Goal: Task Accomplishment & Management: Manage account settings

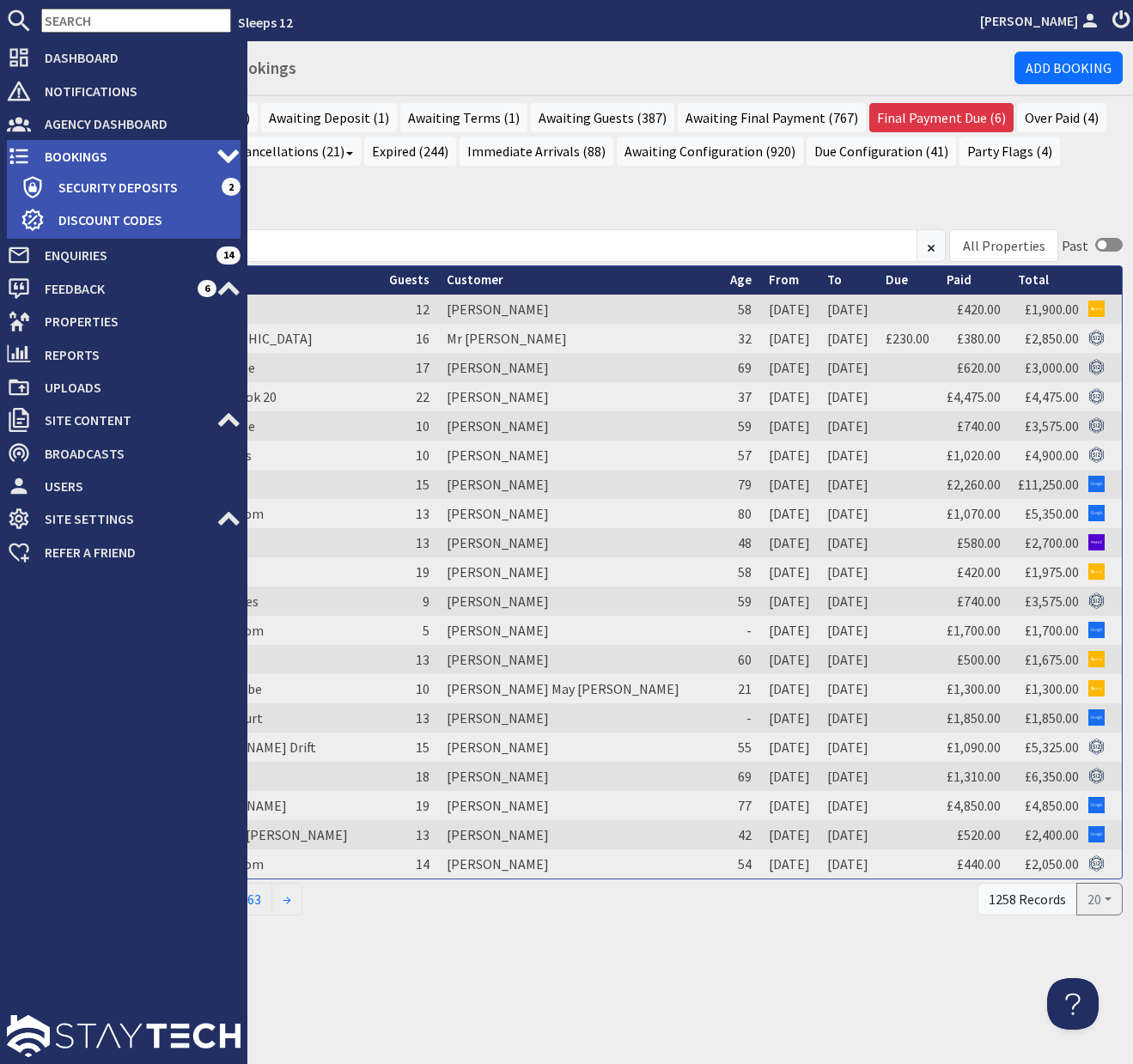
click at [85, 154] on span "Bookings" at bounding box center [124, 156] width 186 height 27
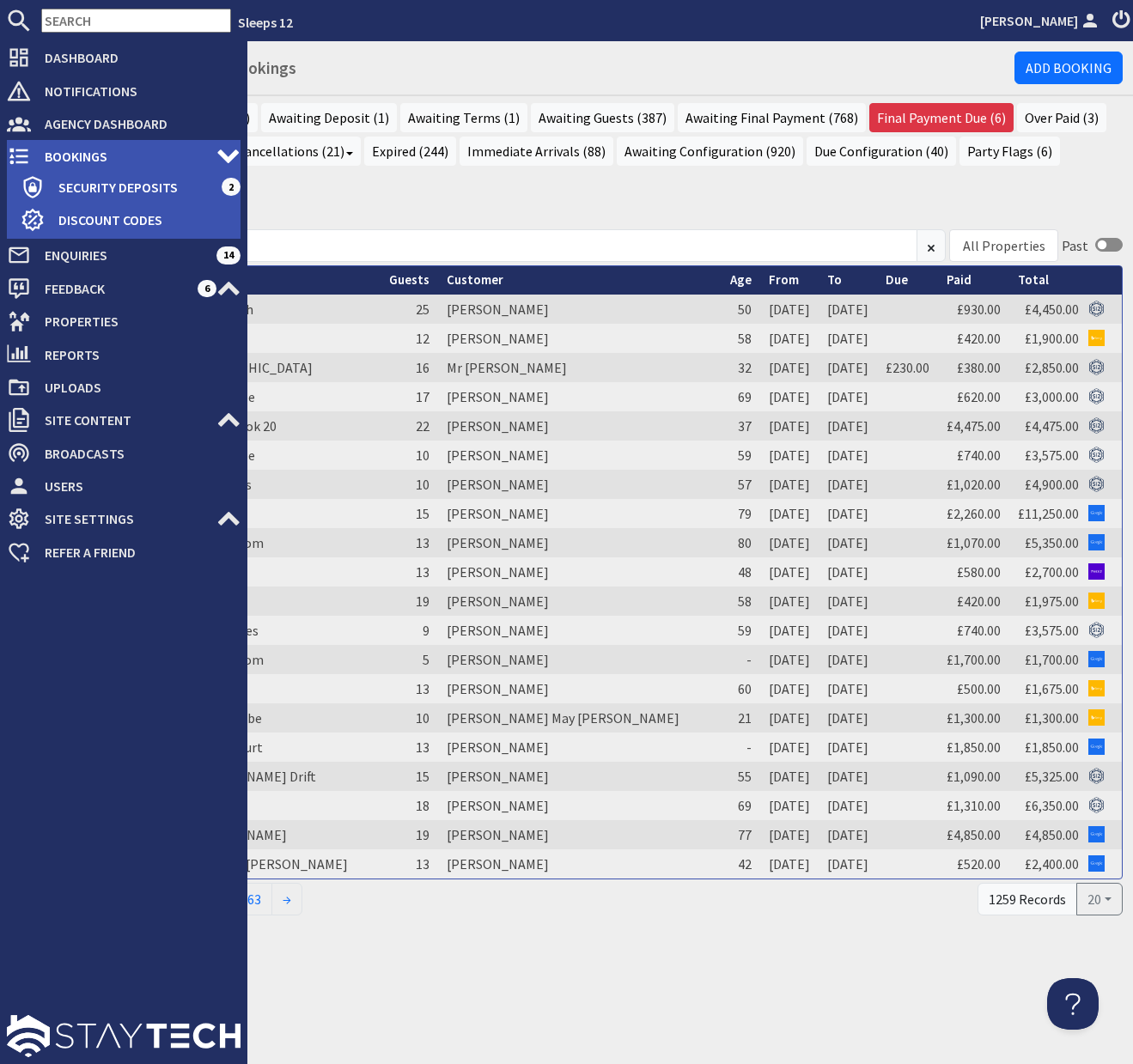
click at [69, 156] on span "Bookings" at bounding box center [124, 156] width 186 height 27
click at [66, 155] on span "Bookings" at bounding box center [124, 156] width 186 height 27
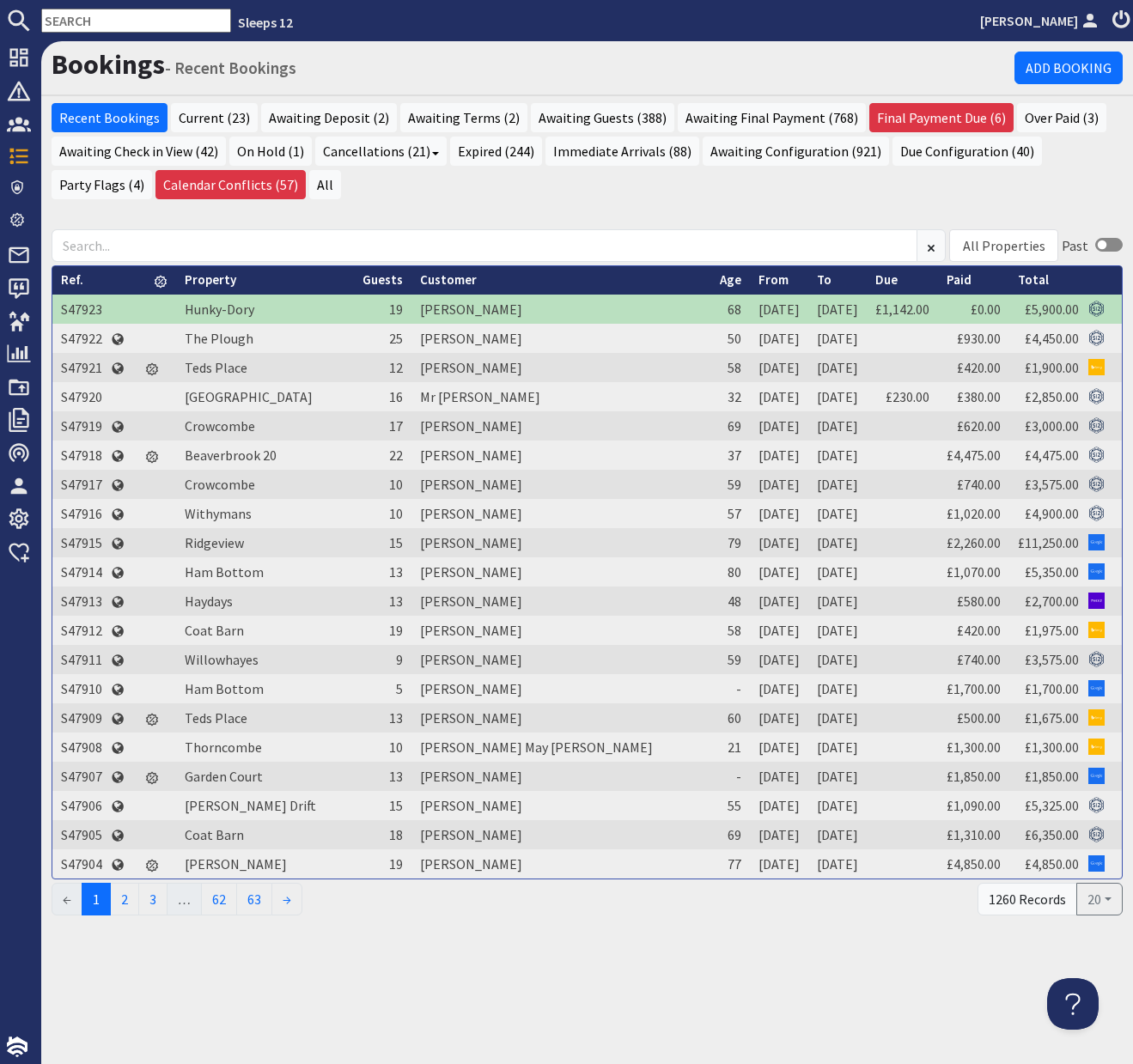
click at [361, 65] on h1 "Bookings - Recent Bookings" at bounding box center [532, 64] width 962 height 33
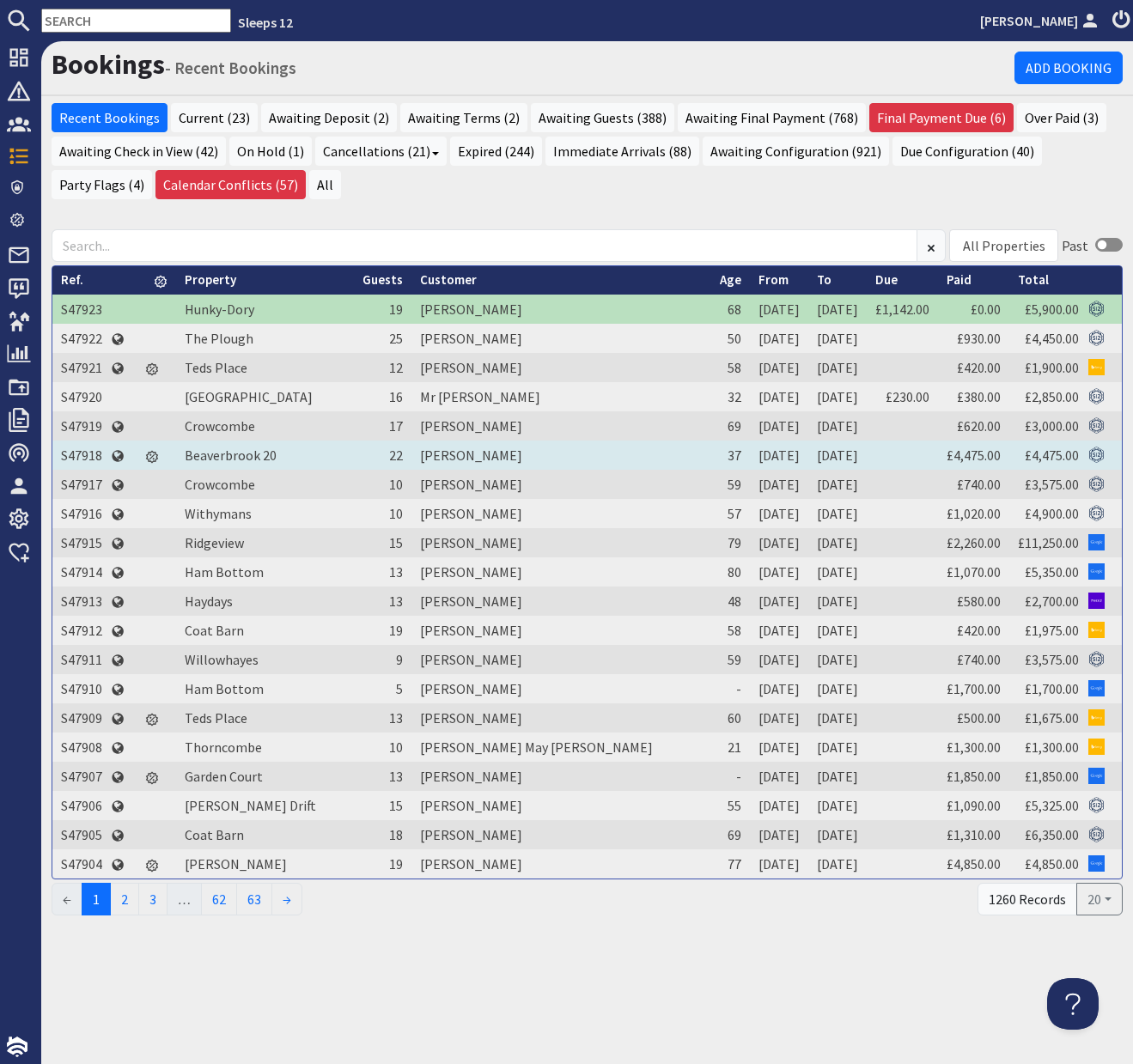
click at [87, 455] on td "S47918" at bounding box center [81, 454] width 58 height 29
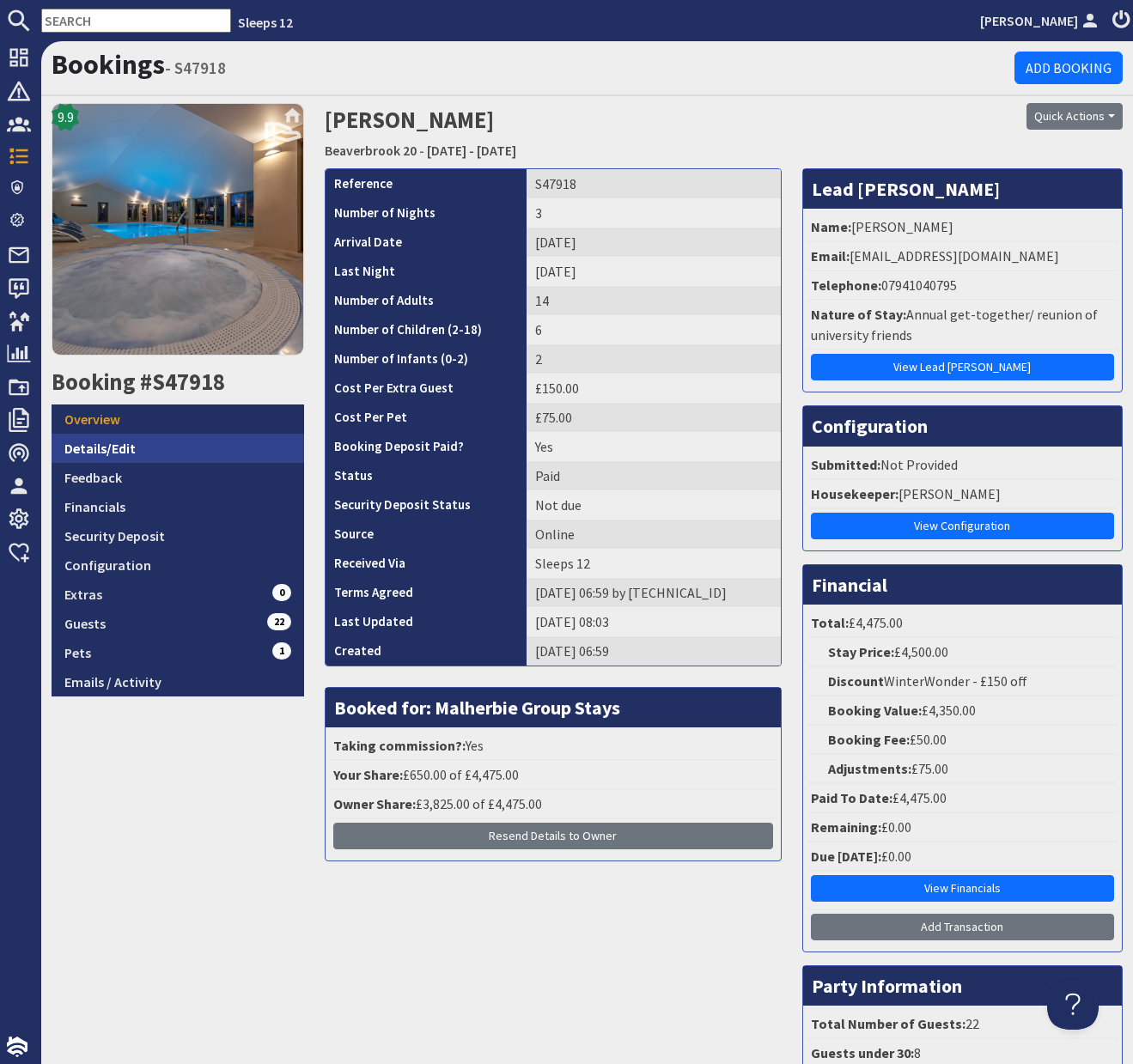
click at [172, 459] on link "Details/Edit" at bounding box center [178, 448] width 253 height 29
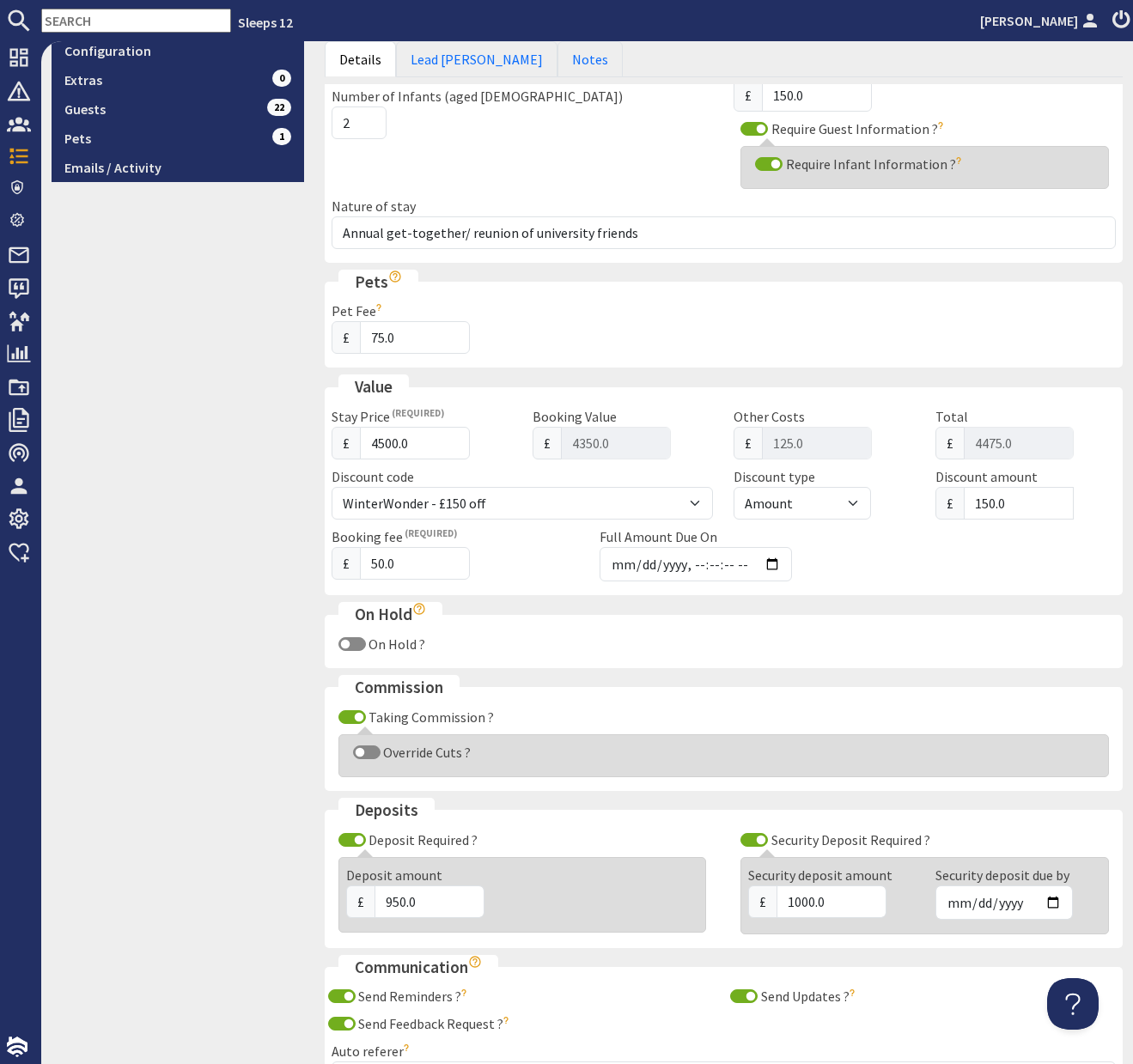
scroll to position [592, 0]
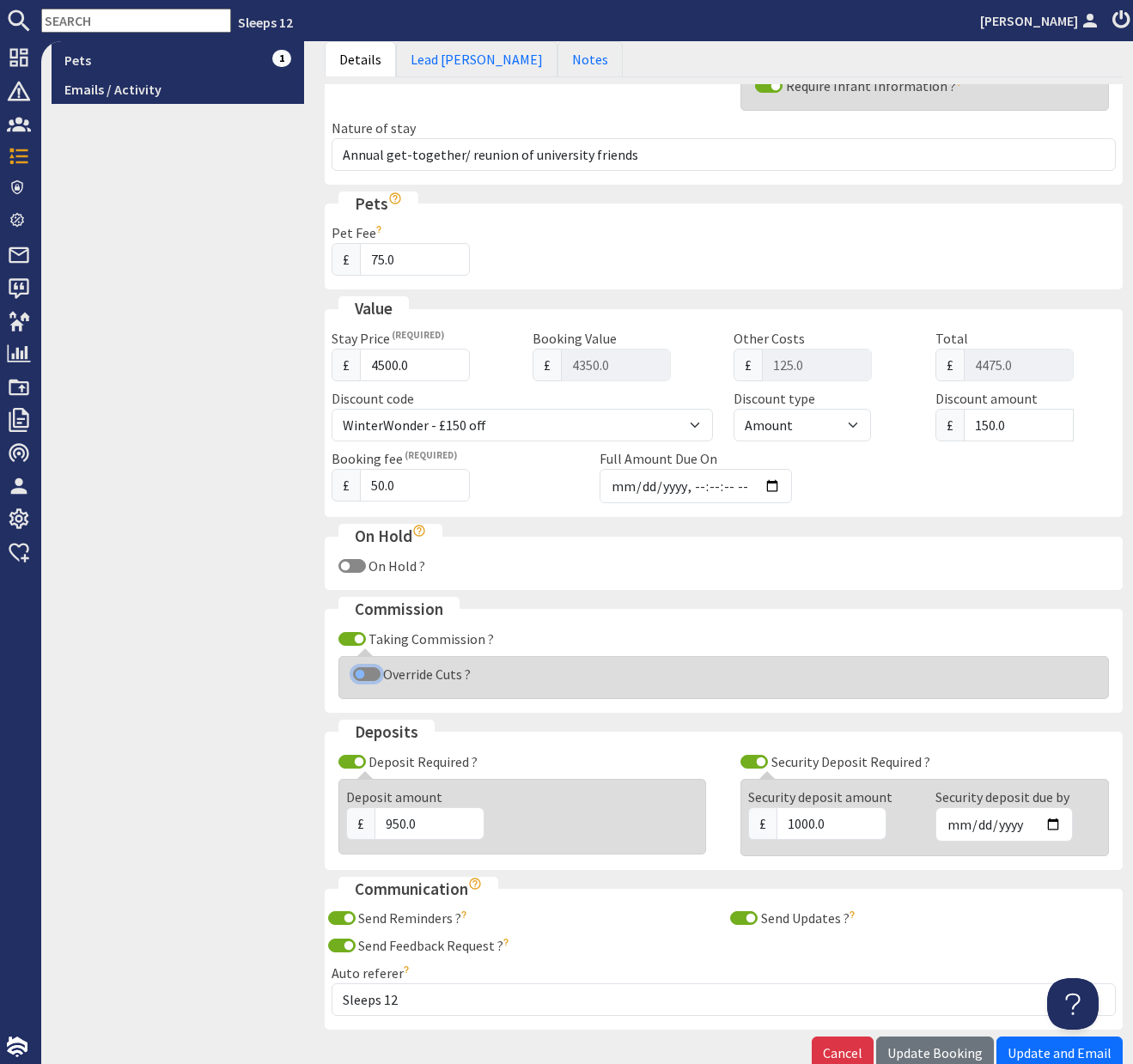
click at [369, 674] on input "Override Cuts ?" at bounding box center [366, 674] width 27 height 14
checkbox input "true"
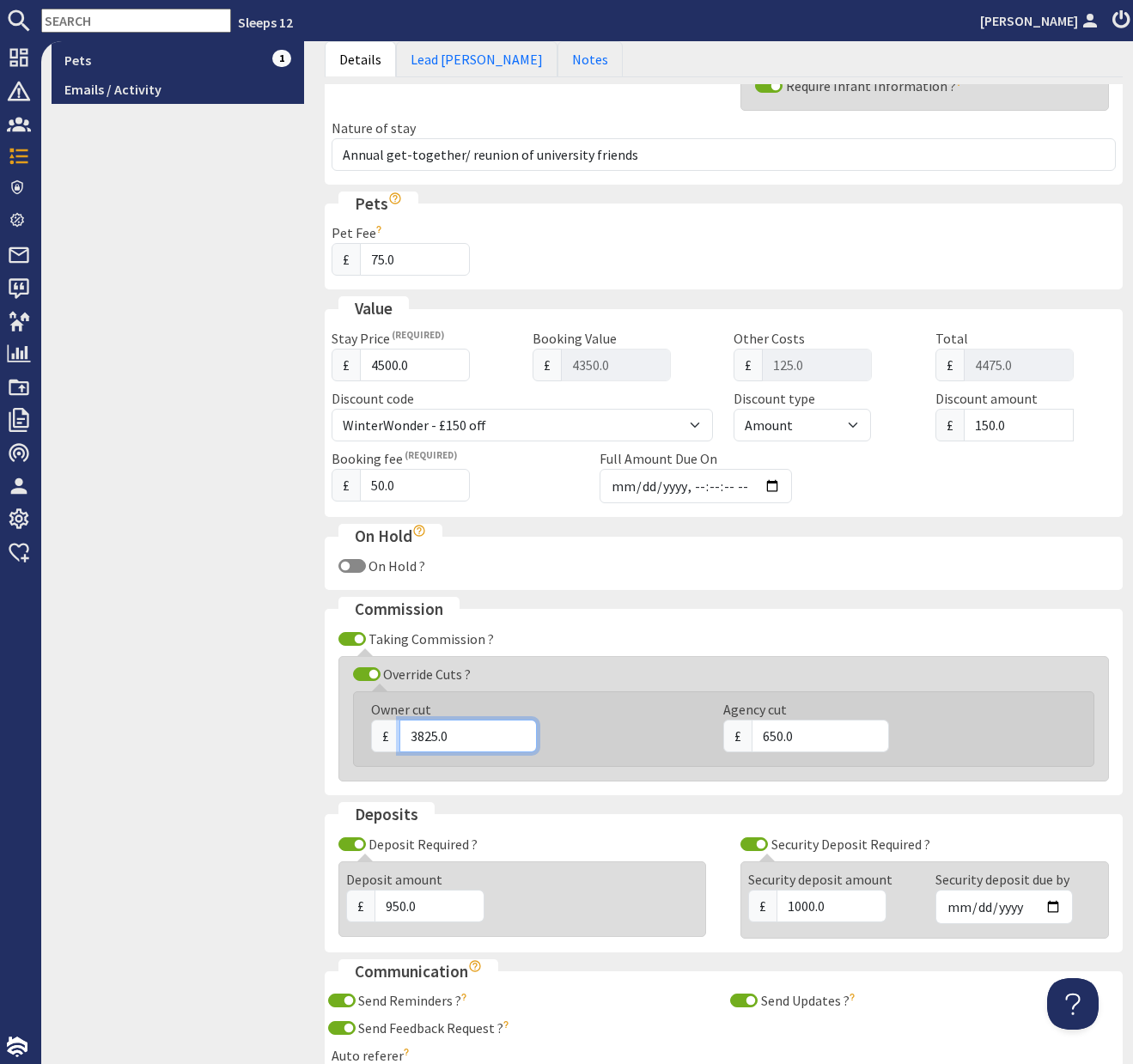
drag, startPoint x: 430, startPoint y: 739, endPoint x: 404, endPoint y: 738, distance: 26.0
click at [404, 738] on input "3825.0" at bounding box center [468, 735] width 137 height 33
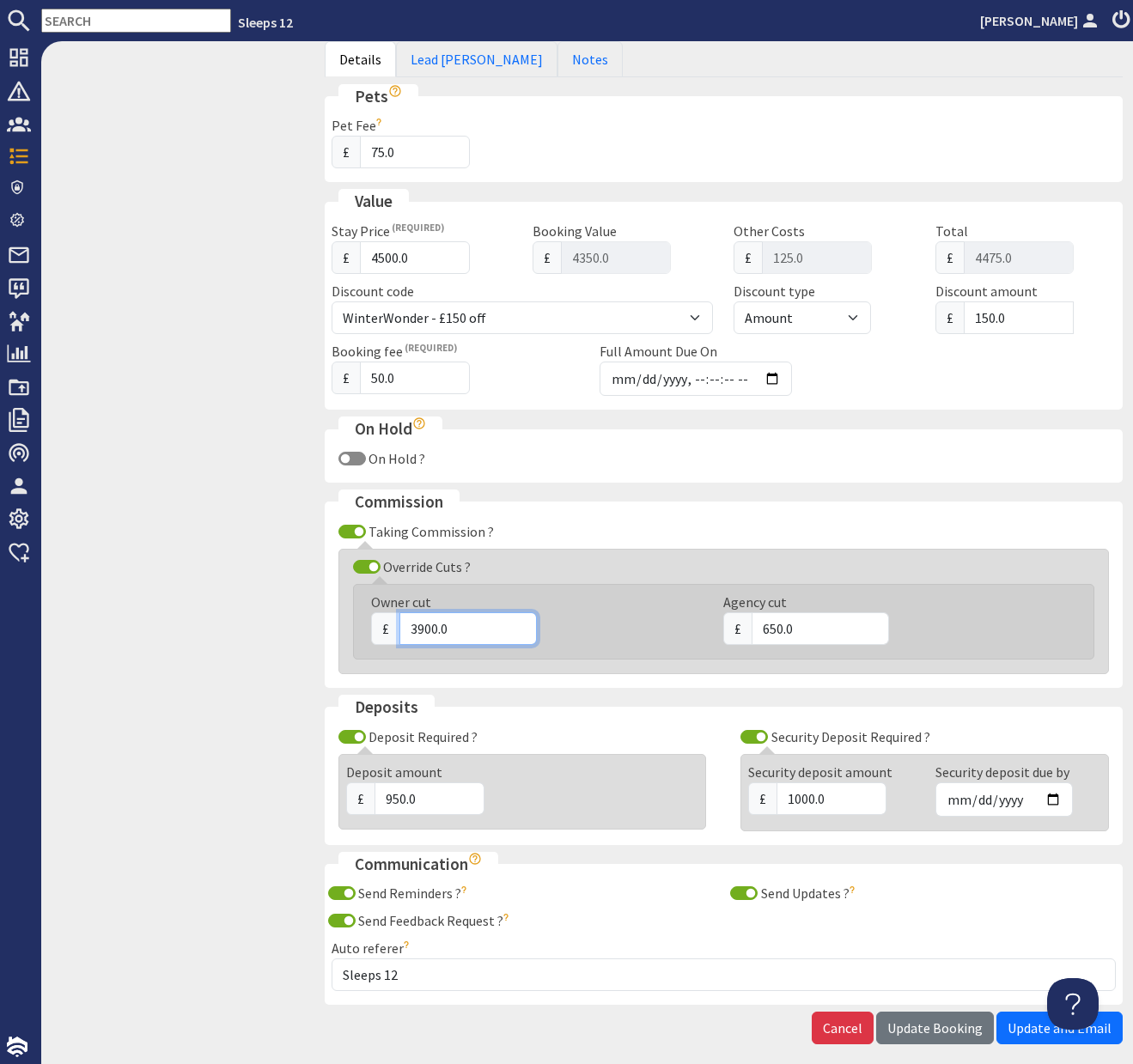
scroll to position [703, 0]
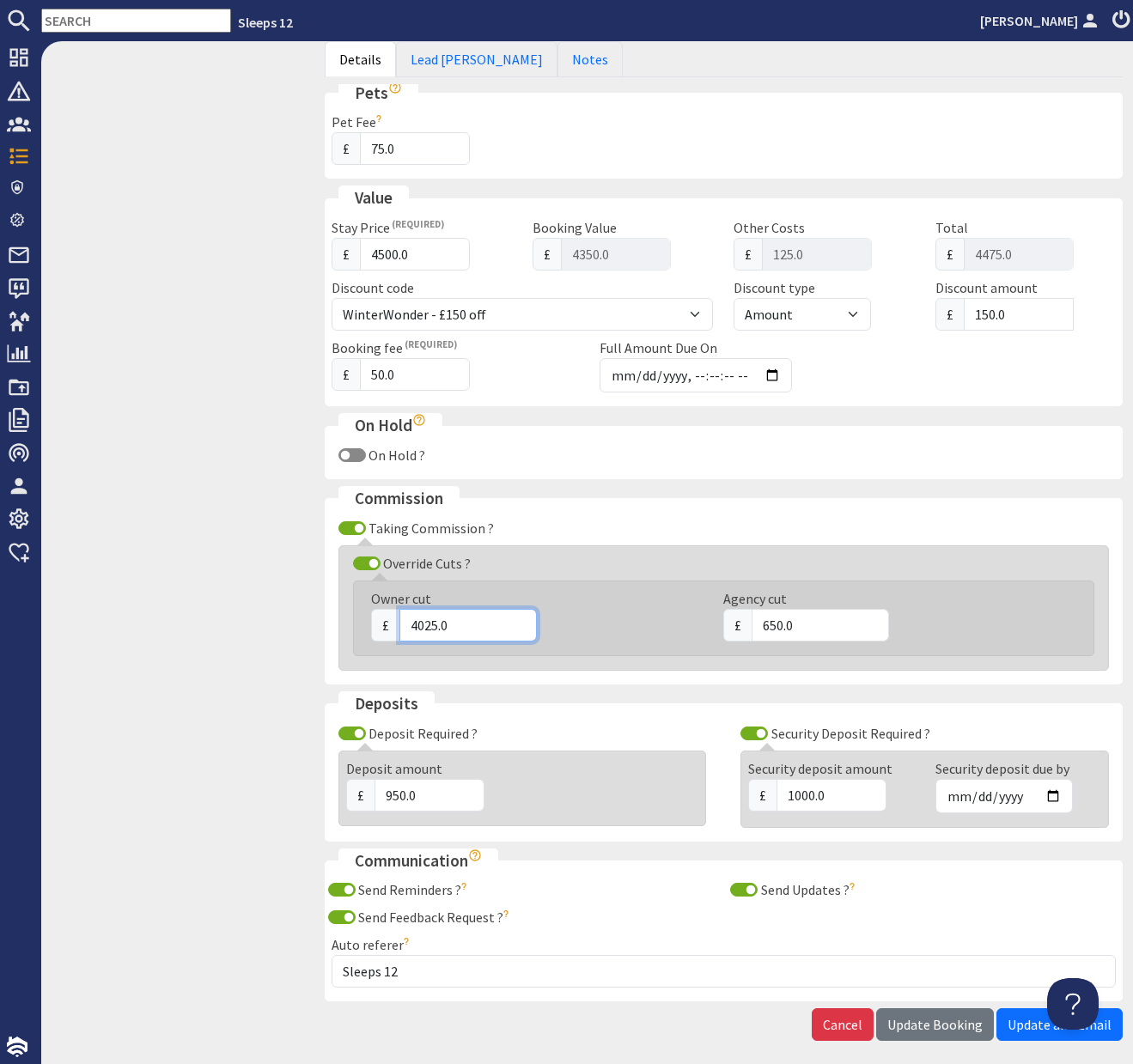
type input "4025.0"
click at [776, 627] on input "650.0" at bounding box center [819, 625] width 137 height 33
type input "500.0"
click at [286, 625] on div "9.9 Booking #S47918 Overview Details/Edit Feedback Financials Security Deposit …" at bounding box center [178, 224] width 273 height 1650
click at [431, 627] on input "4025.0" at bounding box center [468, 625] width 137 height 33
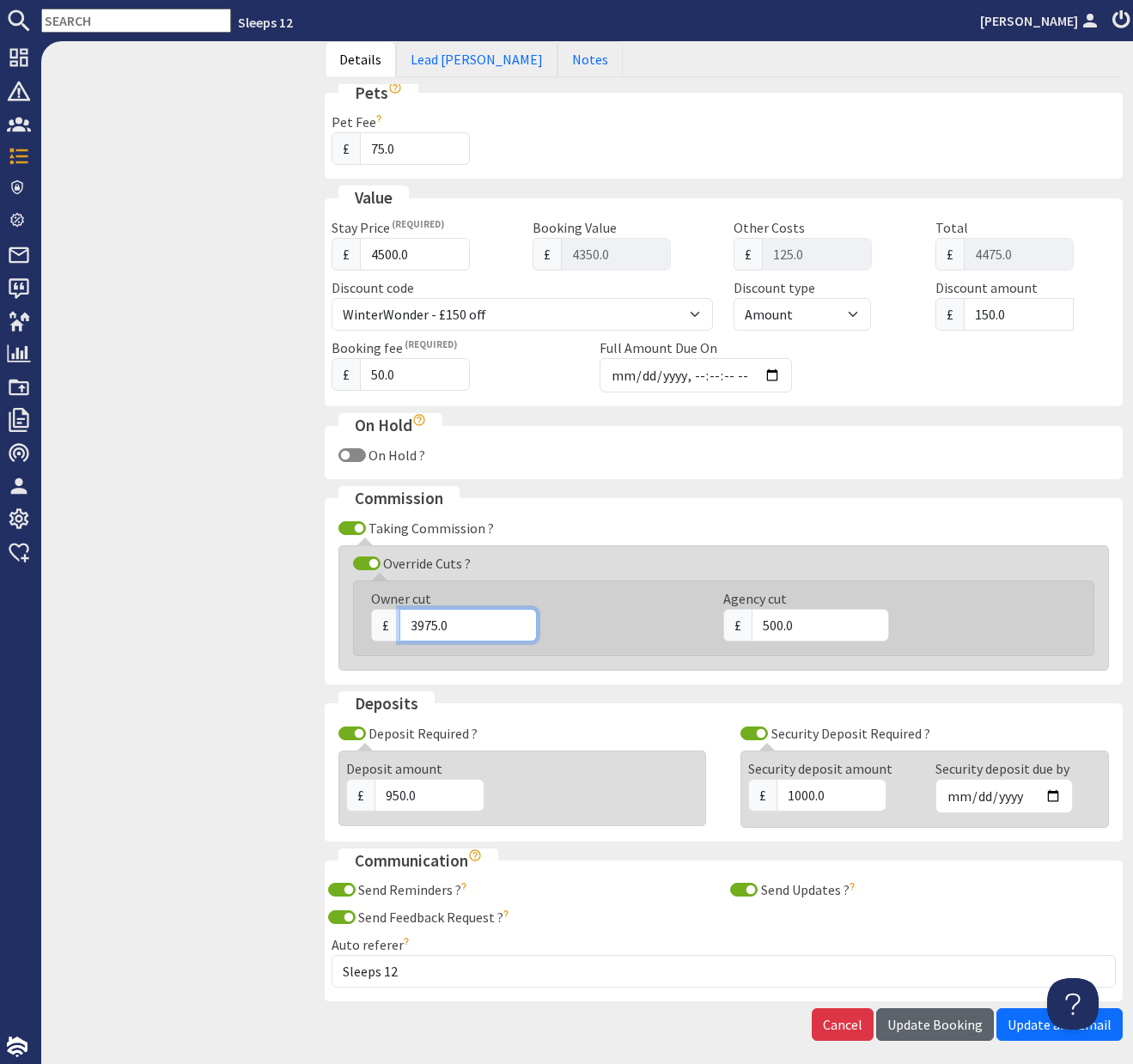
type input "3975.0"
click at [933, 1022] on span "Update Booking" at bounding box center [935, 1023] width 95 height 17
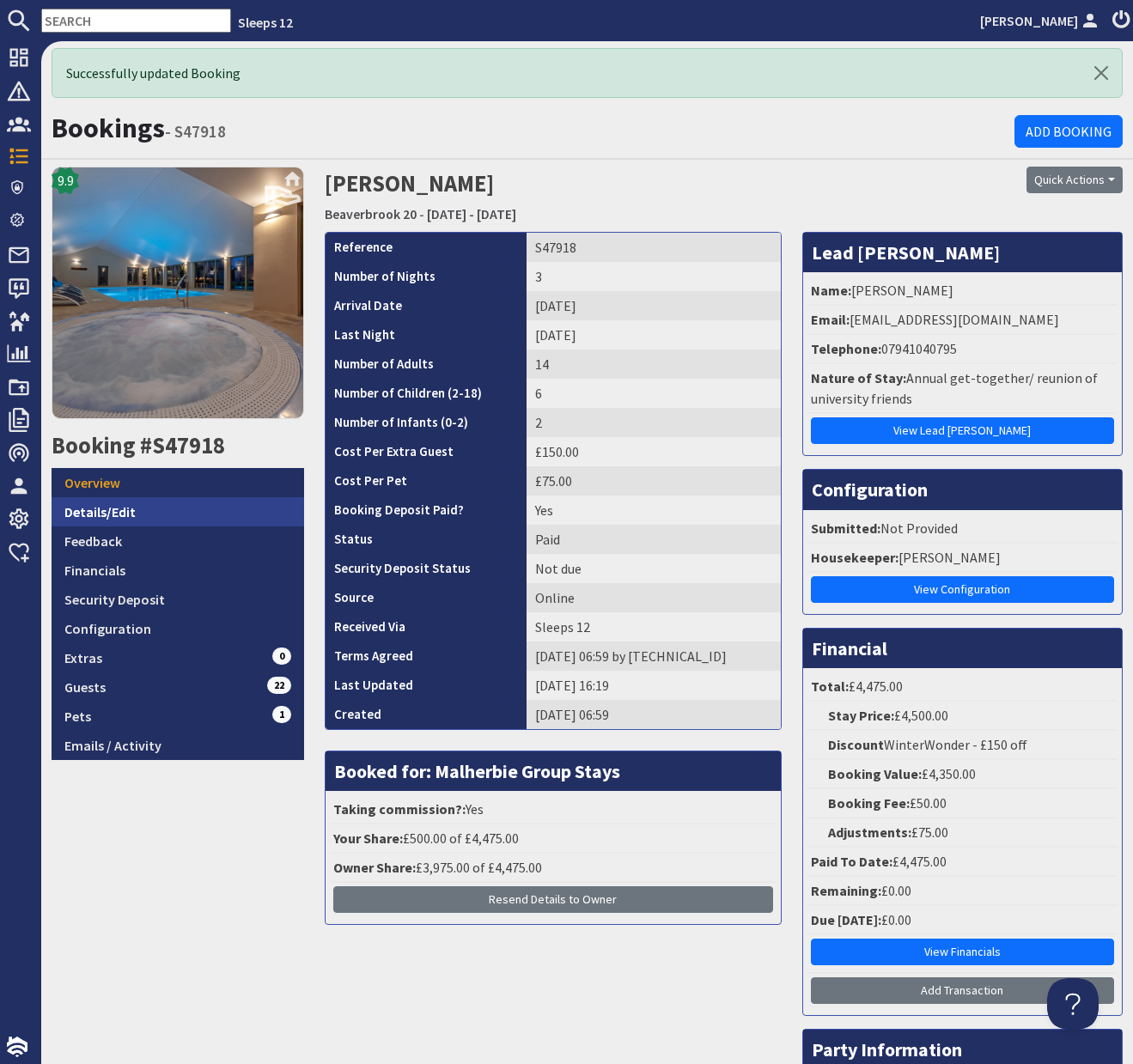
click at [116, 513] on link "Details/Edit" at bounding box center [178, 512] width 253 height 29
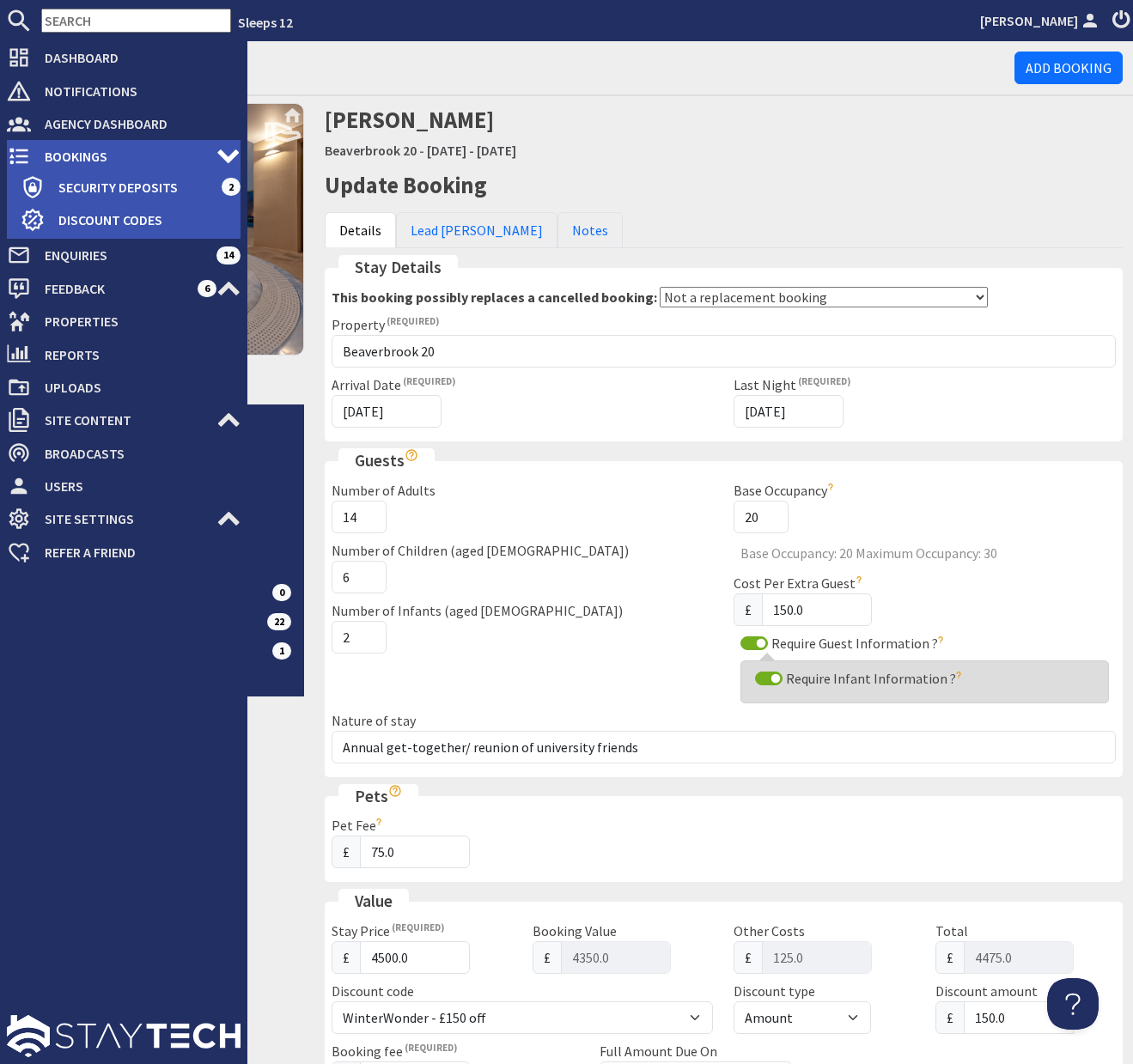
click at [68, 154] on span "Bookings" at bounding box center [124, 156] width 186 height 27
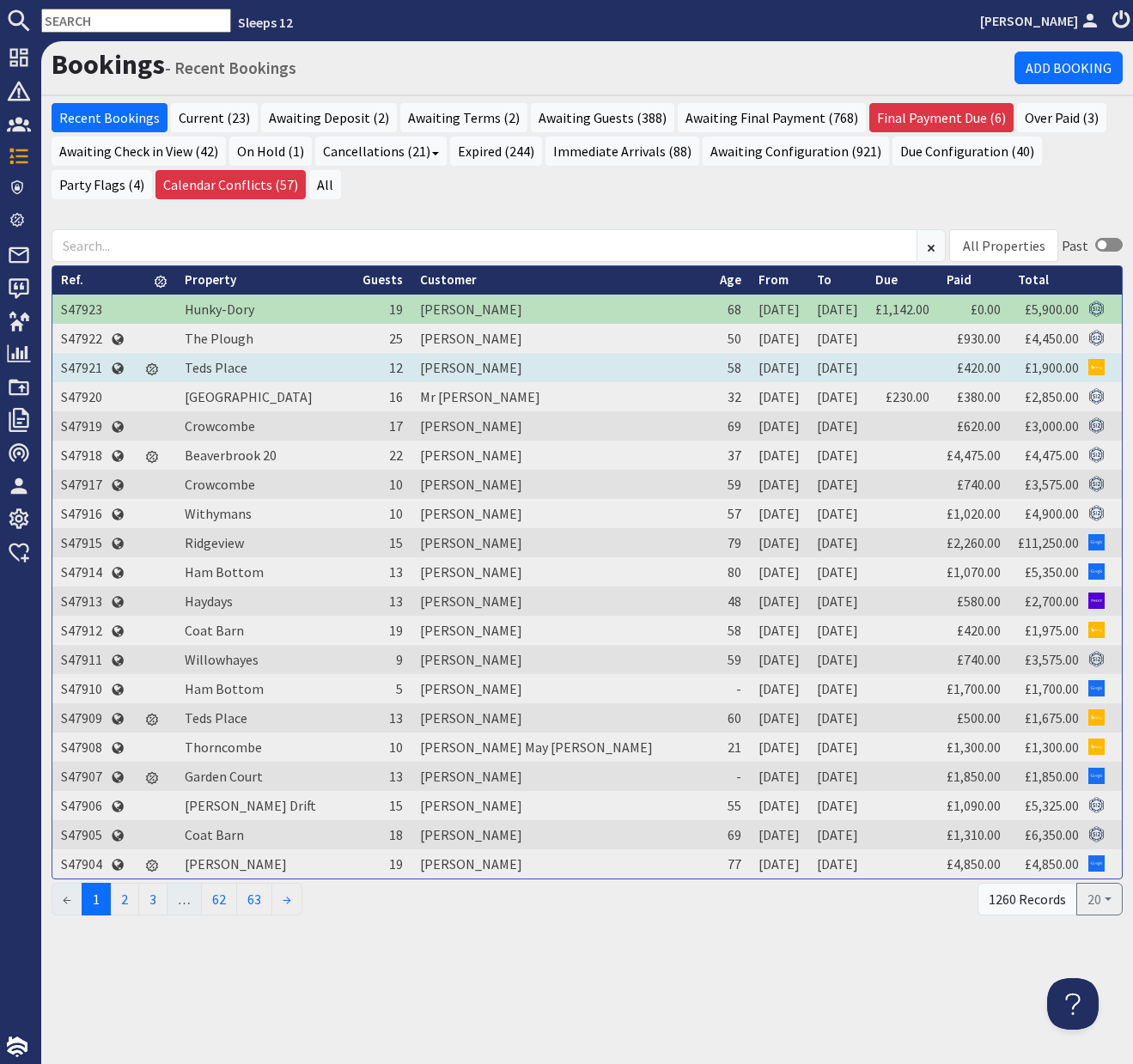
click at [81, 368] on td "S47921" at bounding box center [81, 367] width 58 height 29
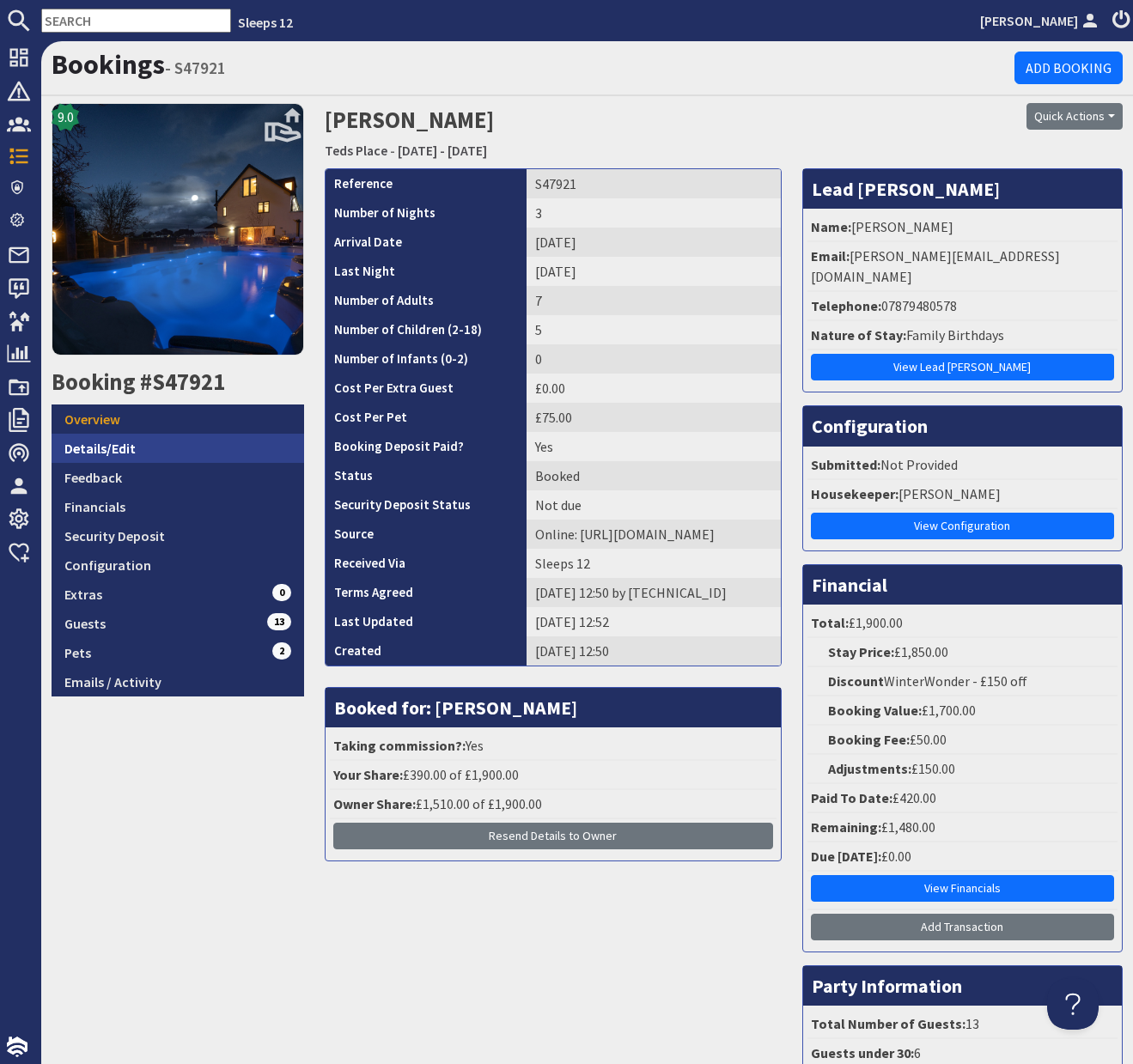
click at [113, 457] on link "Details/Edit" at bounding box center [178, 448] width 253 height 29
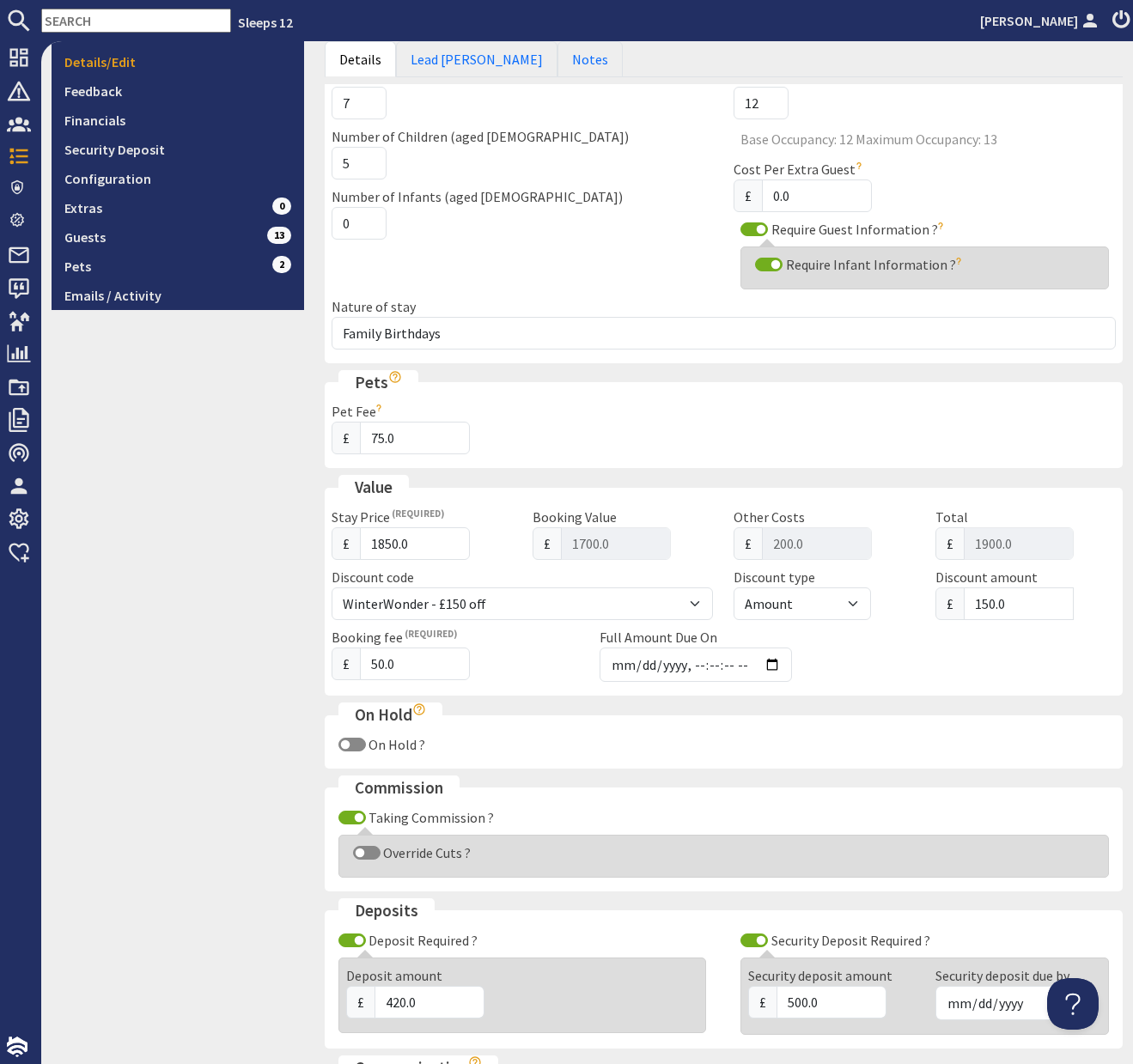
scroll to position [390, 0]
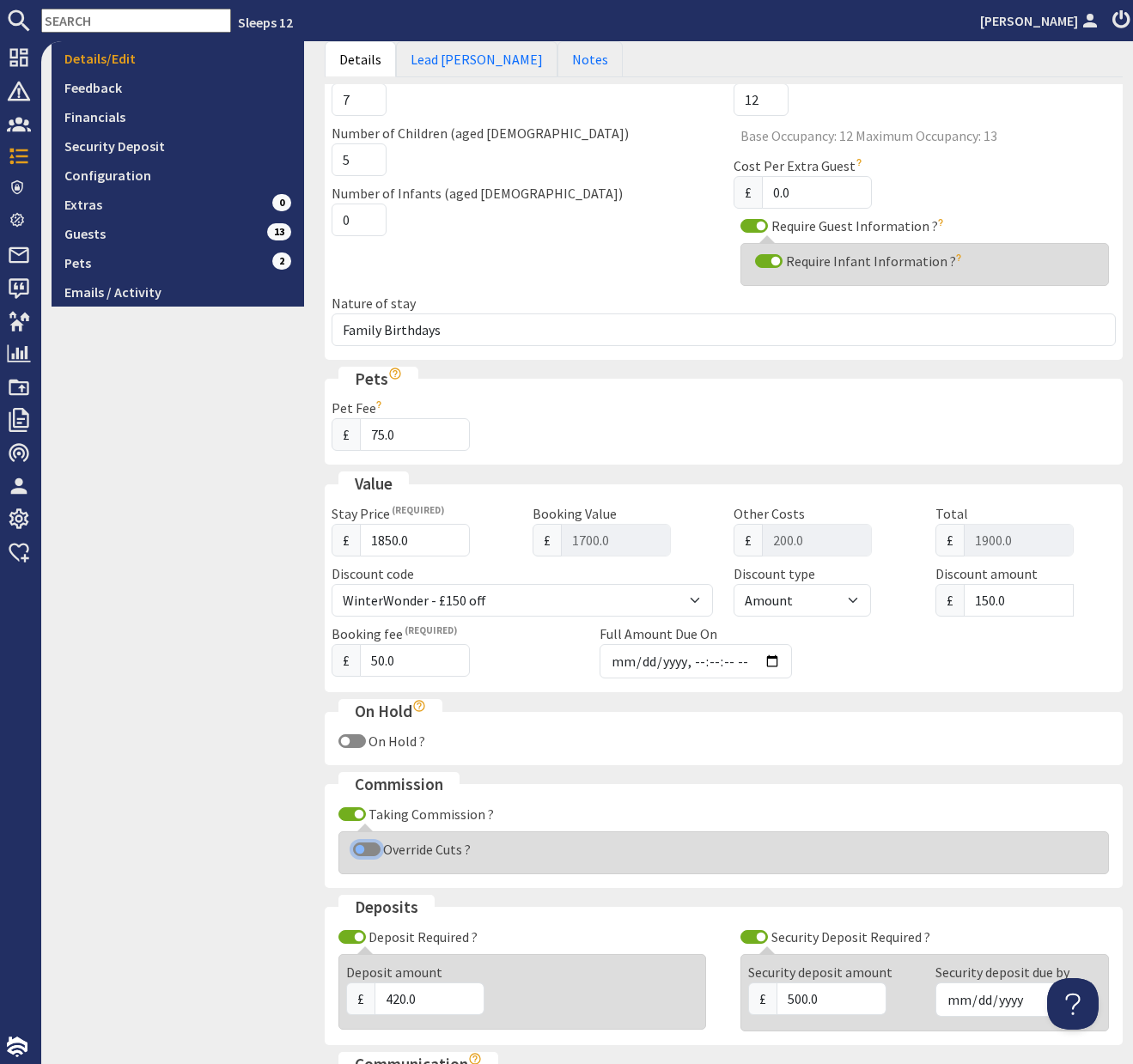
click at [361, 846] on input "Override Cuts ?" at bounding box center [366, 849] width 27 height 14
checkbox input "true"
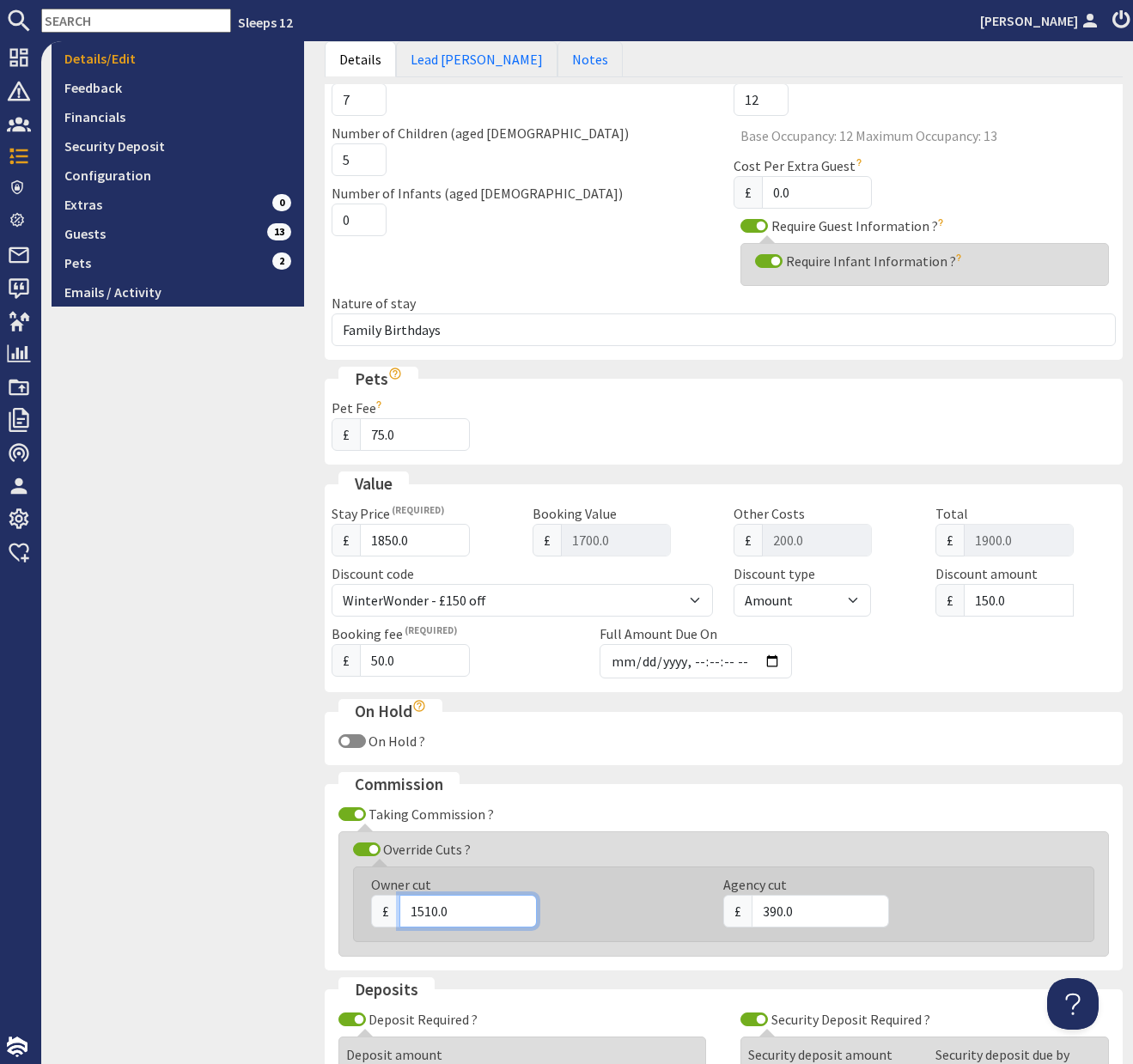
click at [430, 908] on input "1510.0" at bounding box center [468, 910] width 137 height 33
type input "1630.0"
click at [774, 916] on input "390.0" at bounding box center [819, 910] width 137 height 33
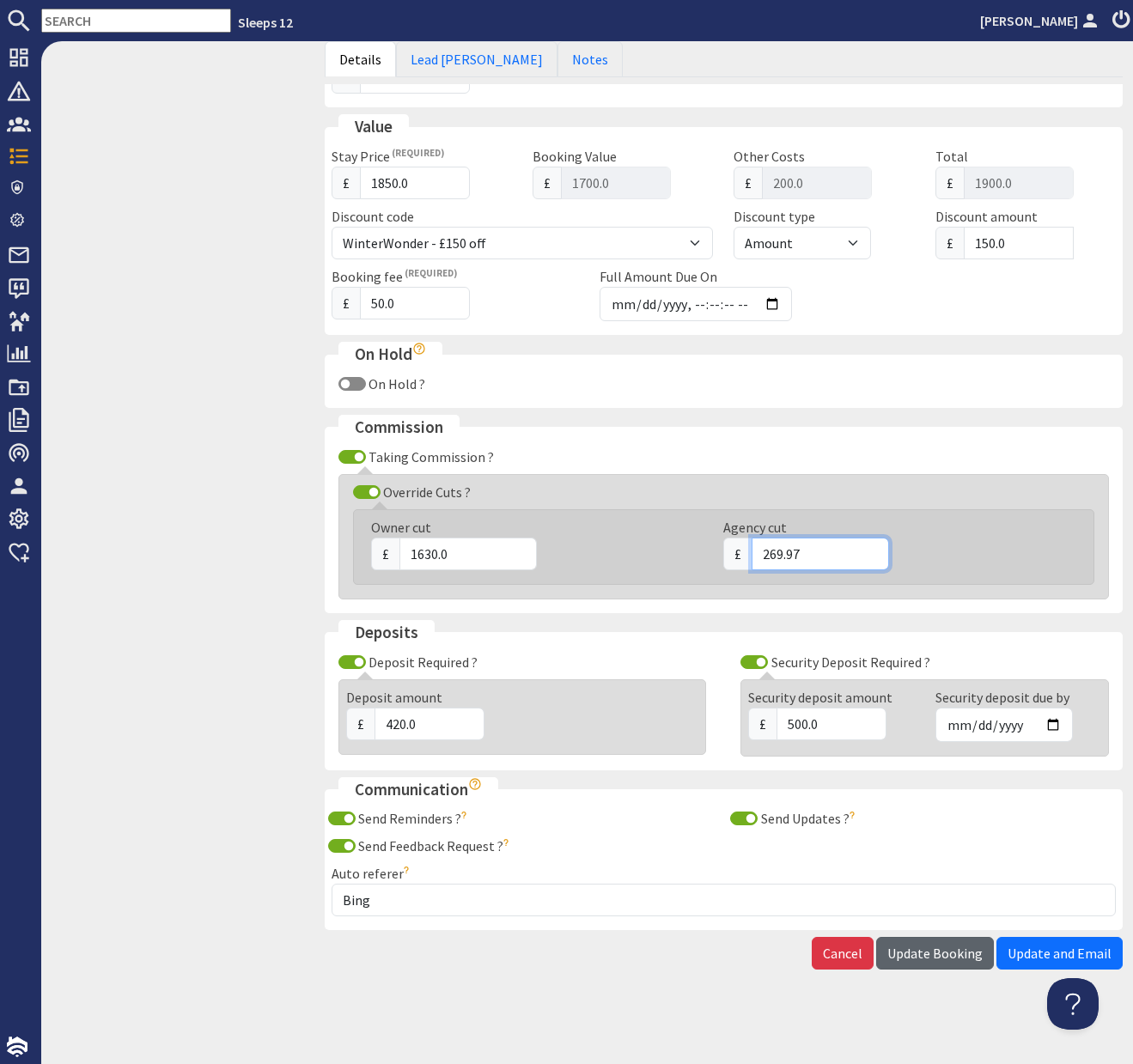
type input "269.97"
click at [950, 955] on span "Update Booking" at bounding box center [935, 953] width 95 height 17
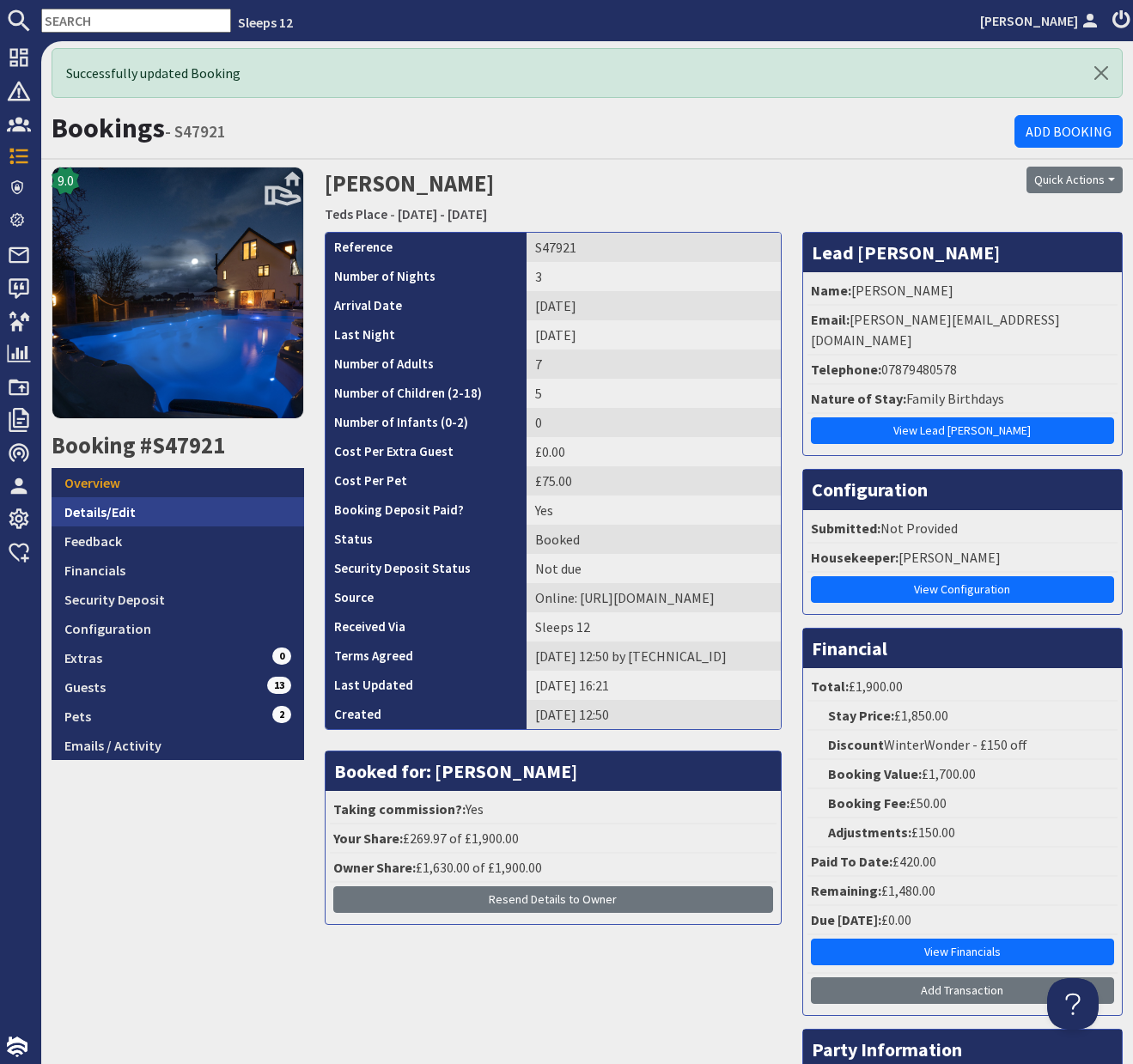
click at [118, 507] on link "Details/Edit" at bounding box center [178, 512] width 253 height 29
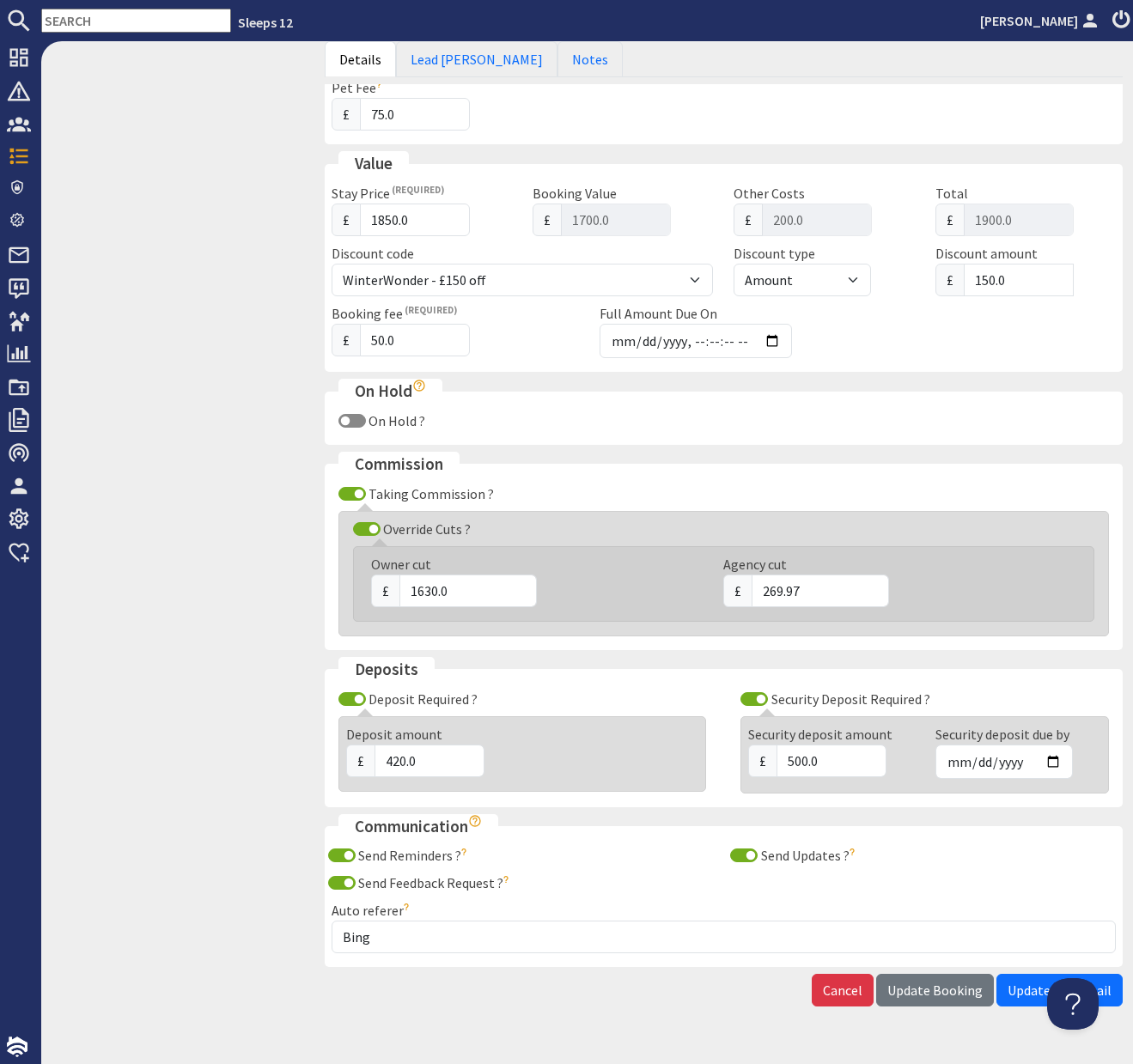
scroll to position [747, 0]
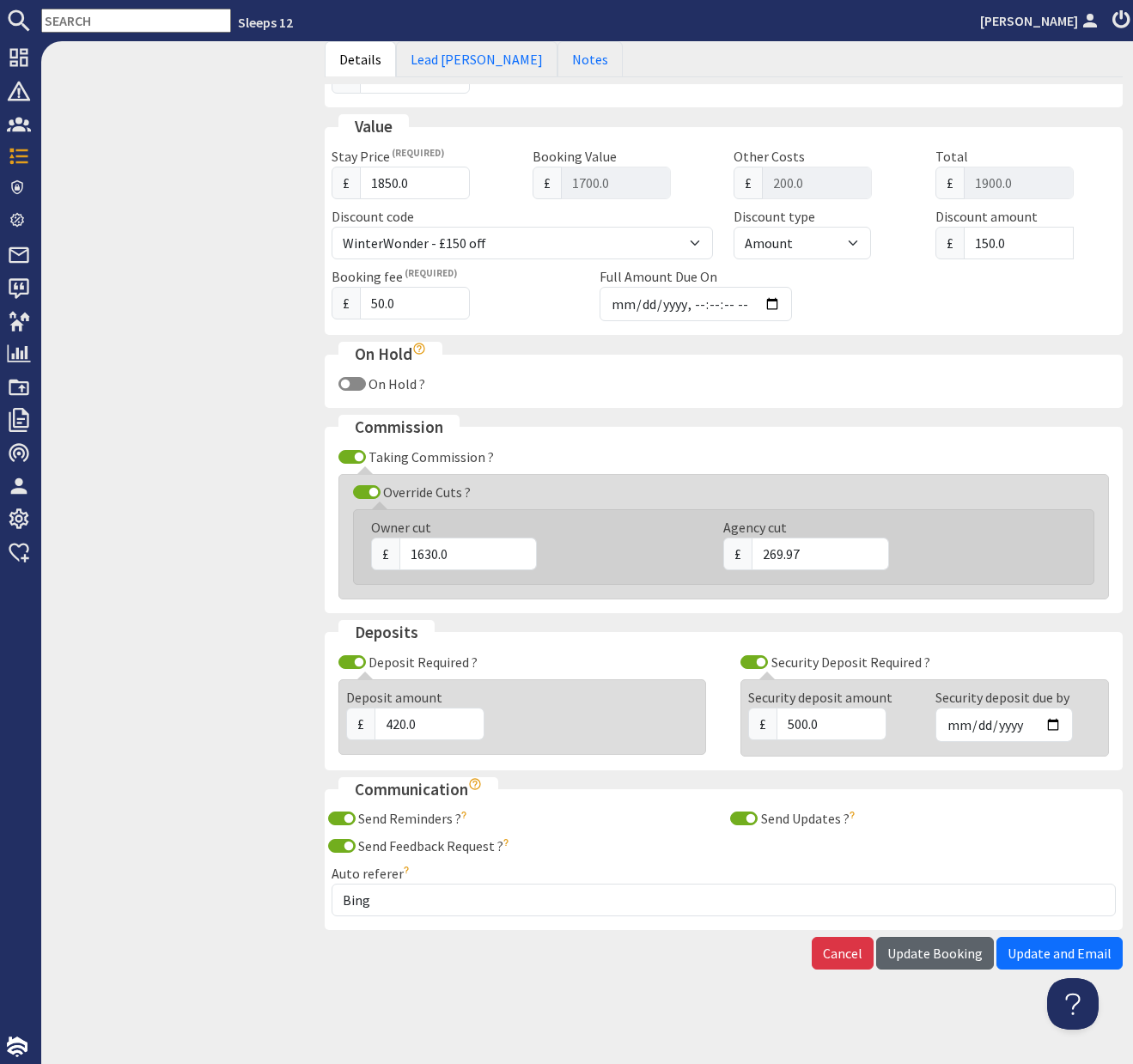
click at [957, 957] on span "Update Booking" at bounding box center [935, 953] width 95 height 17
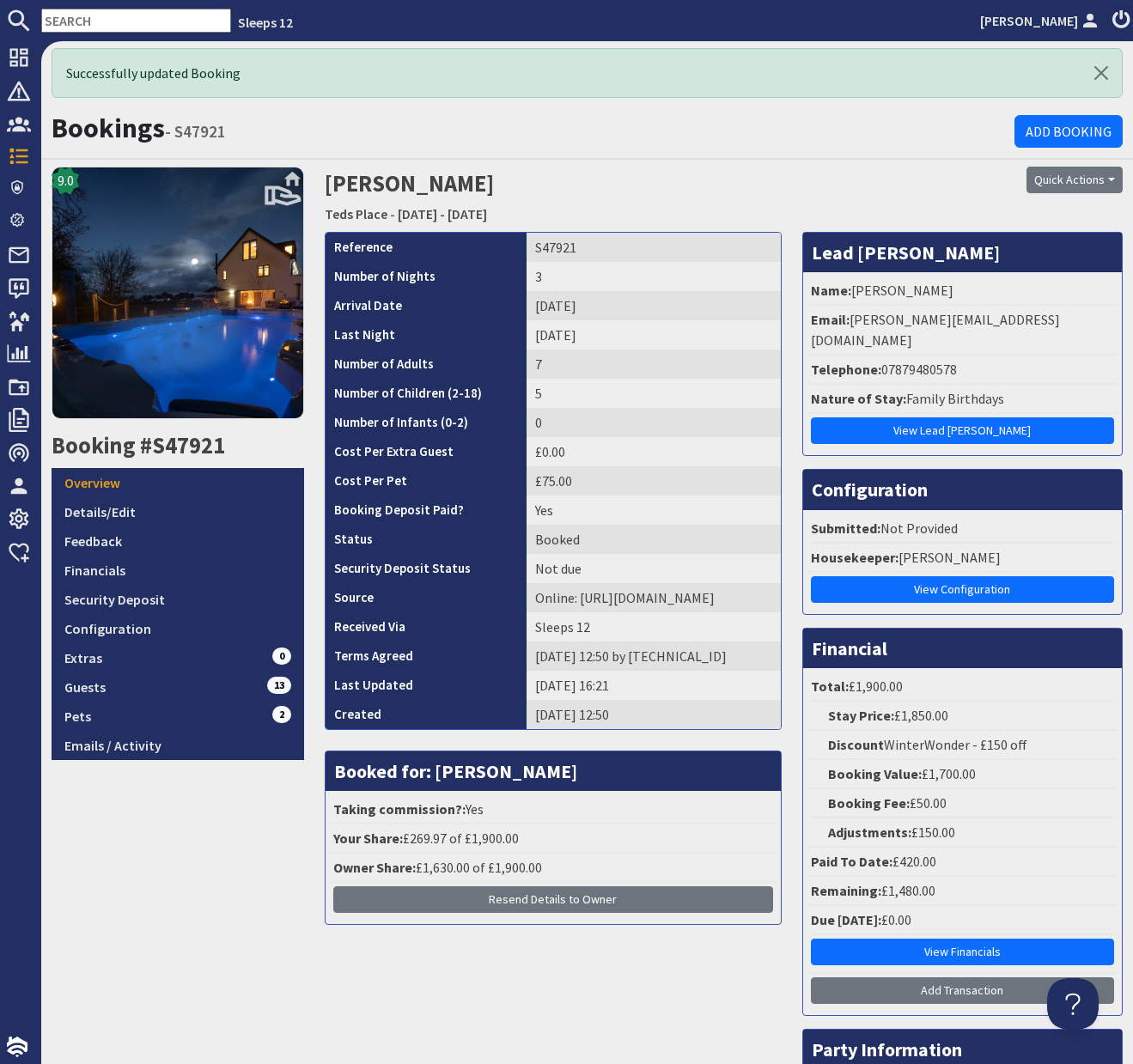
click at [110, 15] on input "text" at bounding box center [136, 20] width 190 height 24
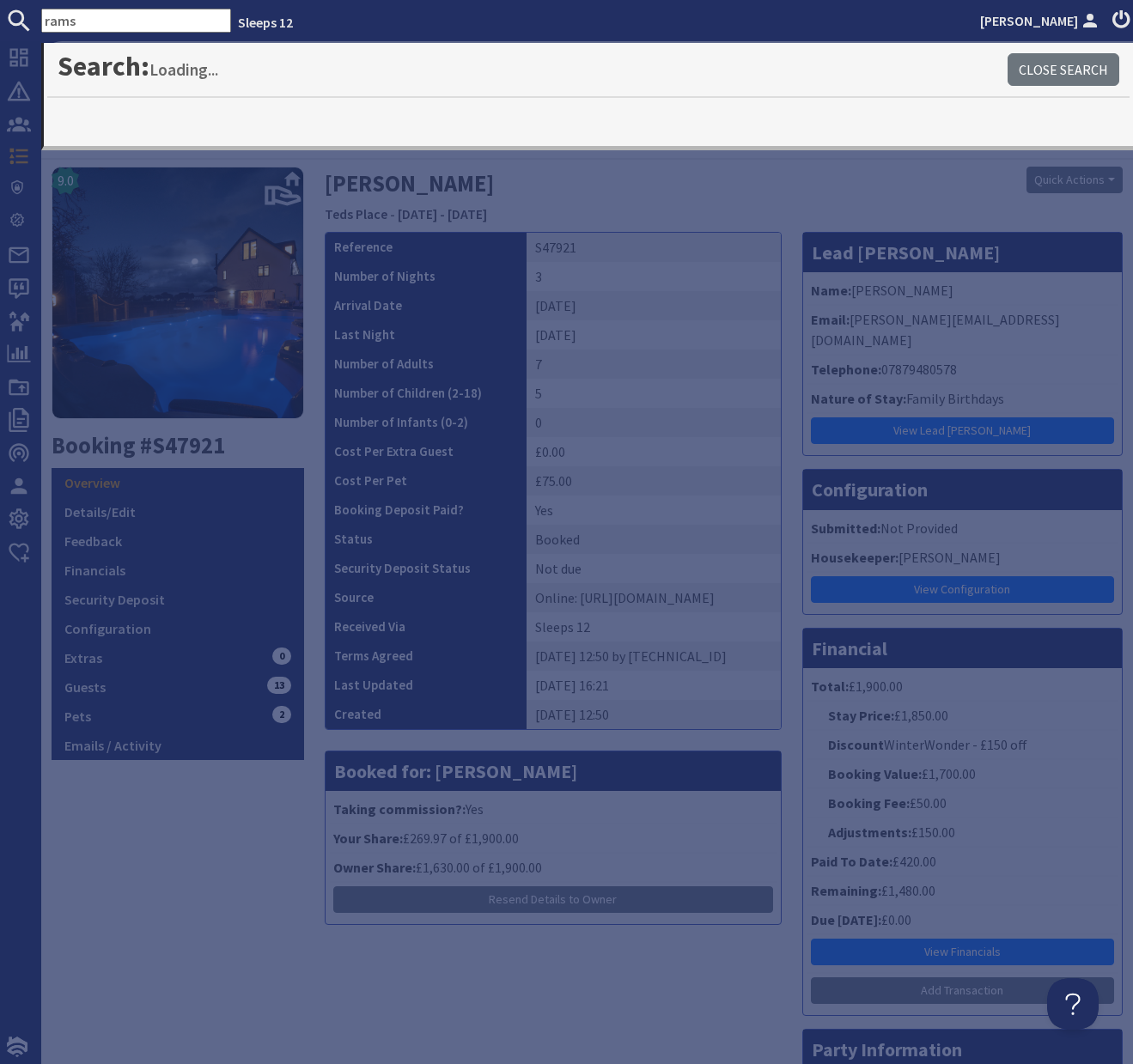
type input "rams"
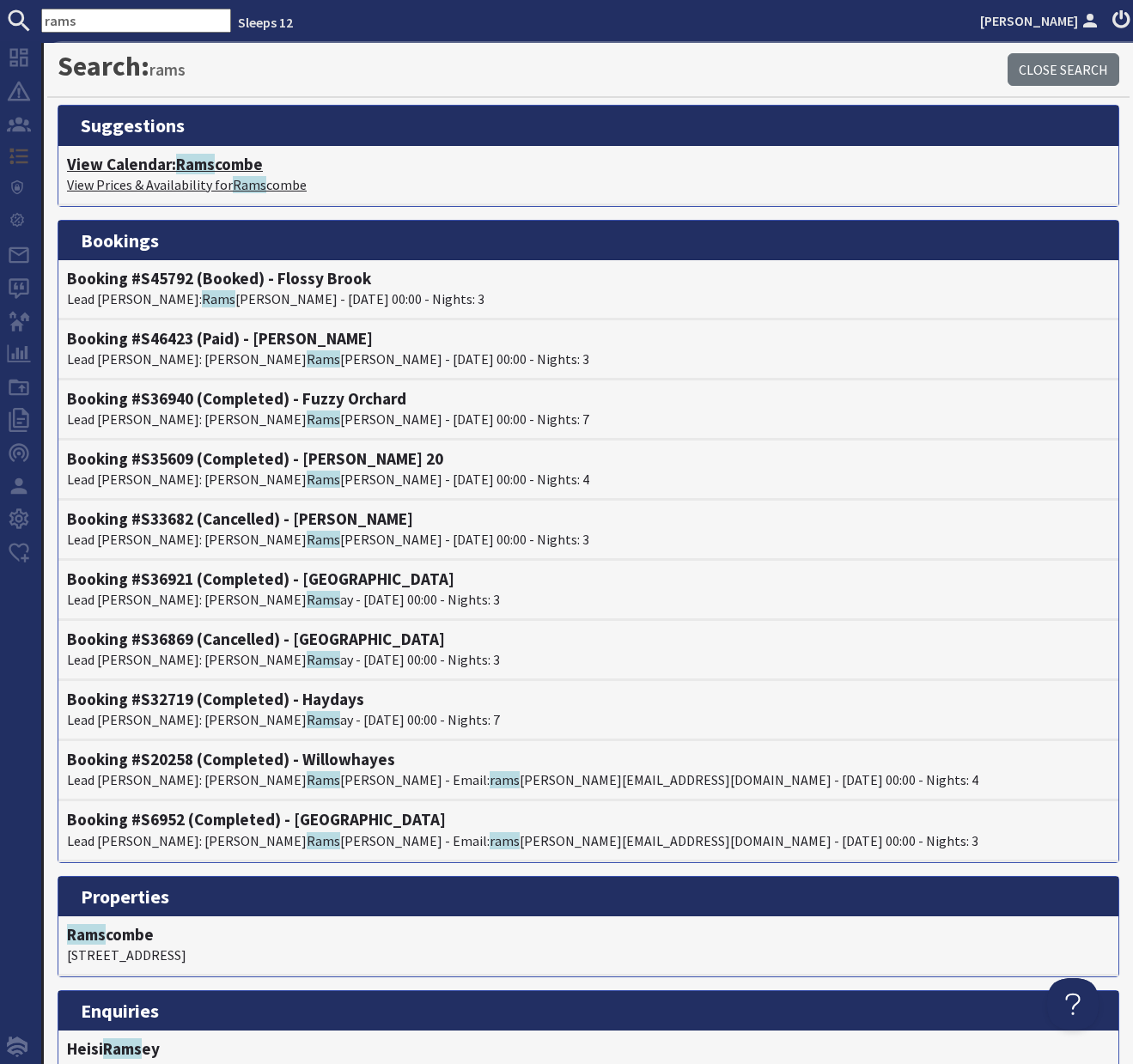
click at [197, 166] on span "Rams" at bounding box center [195, 163] width 39 height 20
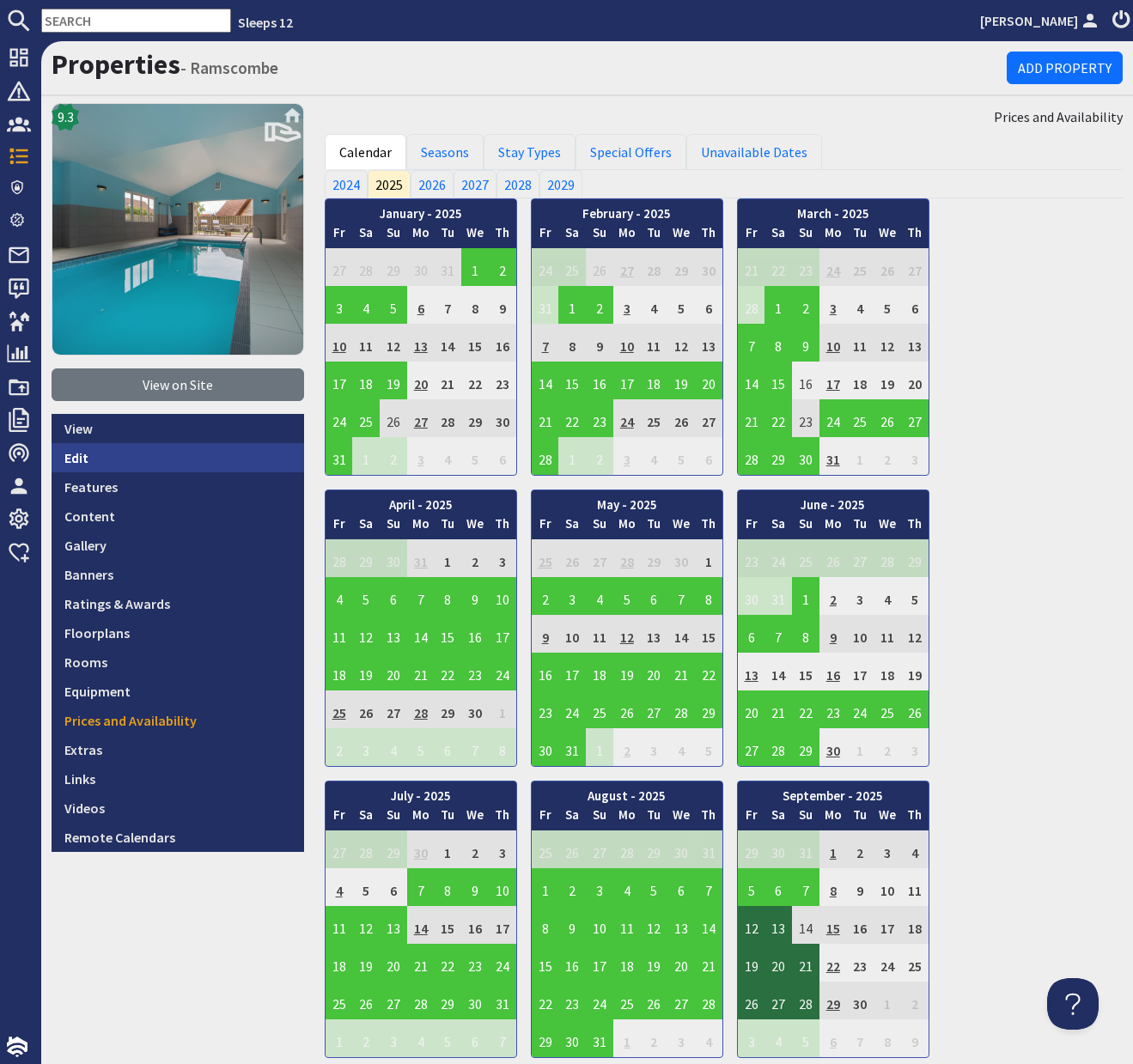
click at [80, 461] on link "Edit" at bounding box center [178, 457] width 253 height 29
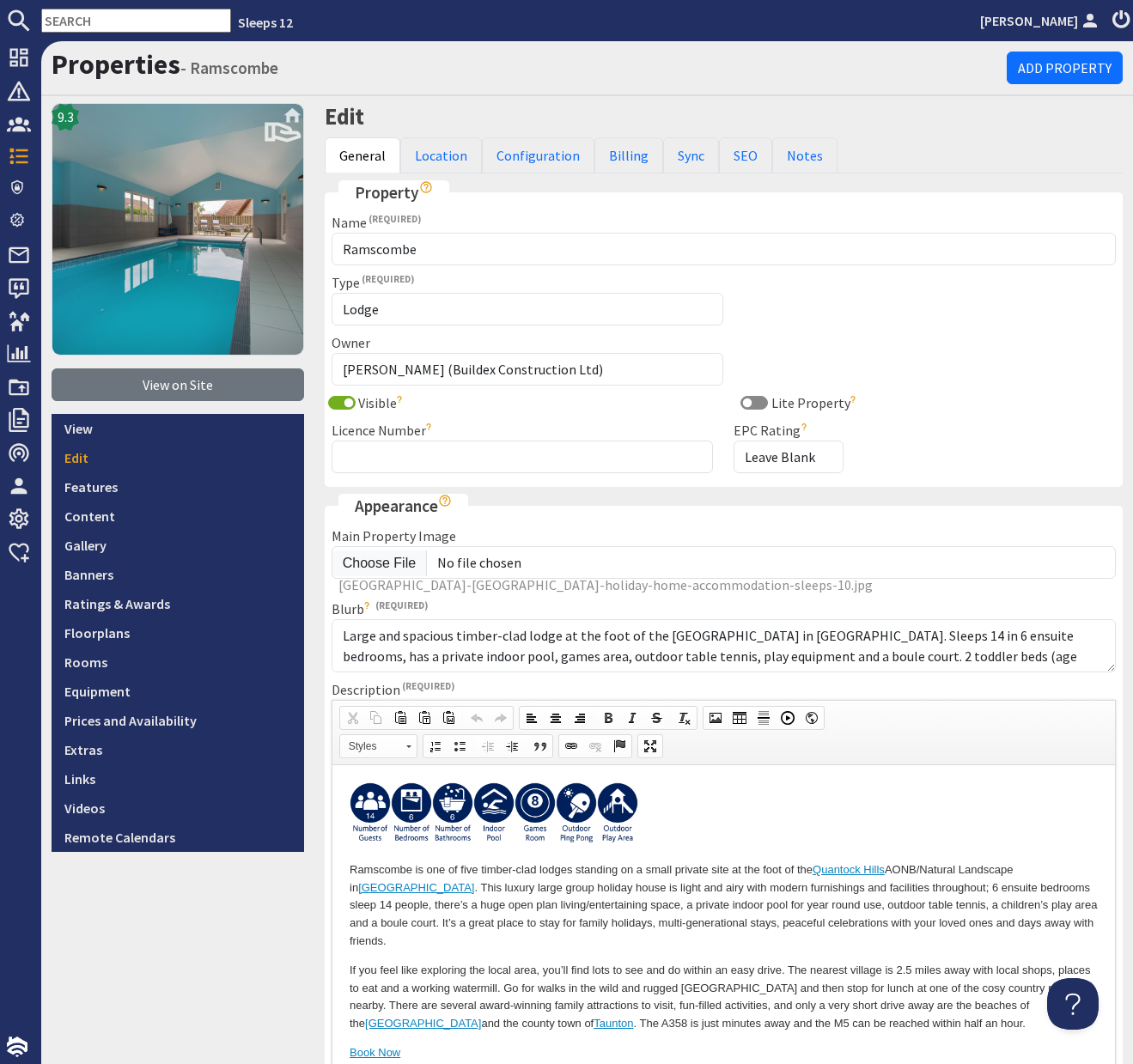
click at [650, 805] on p at bounding box center [723, 815] width 748 height 68
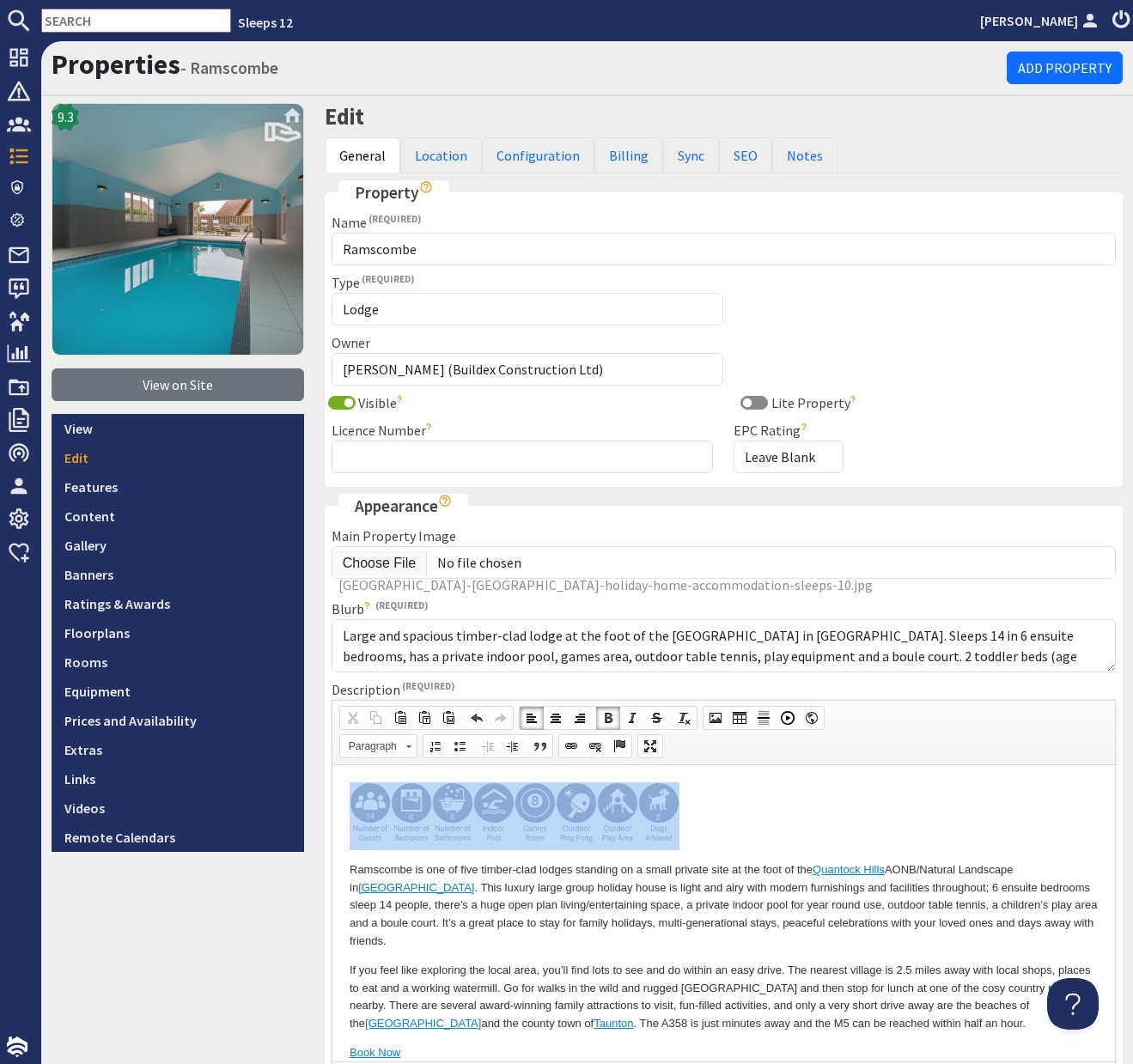
drag, startPoint x: 652, startPoint y: 809, endPoint x: 349, endPoint y: 800, distance: 303.1
click at [338, 802] on html "​​​​​​​ Ramscombe is one of five timber-clad lodges standing on a small private…" at bounding box center [722, 922] width 782 height 315
click at [598, 747] on span at bounding box center [596, 747] width 14 height 14
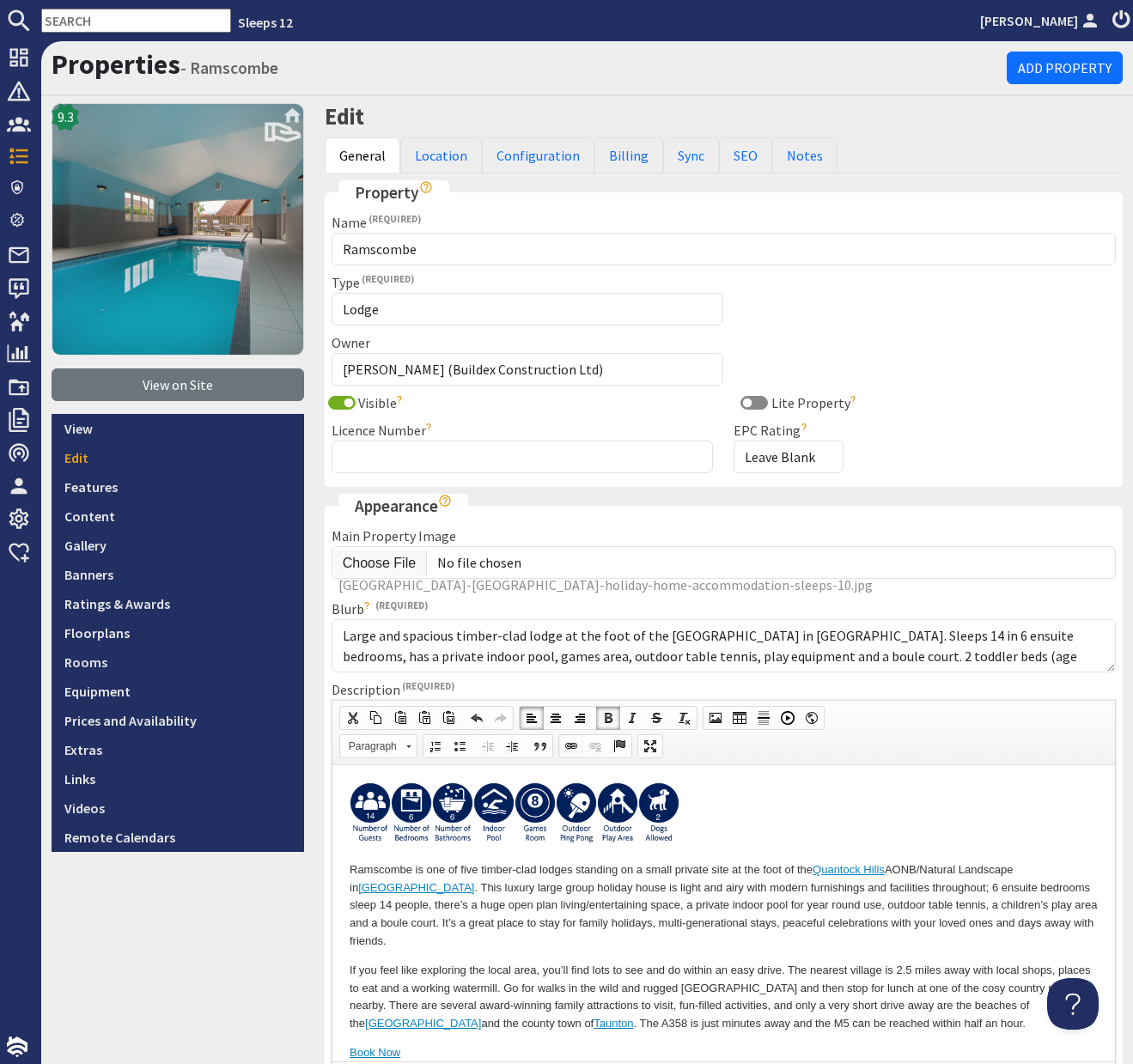
click at [568, 746] on span at bounding box center [571, 747] width 14 height 14
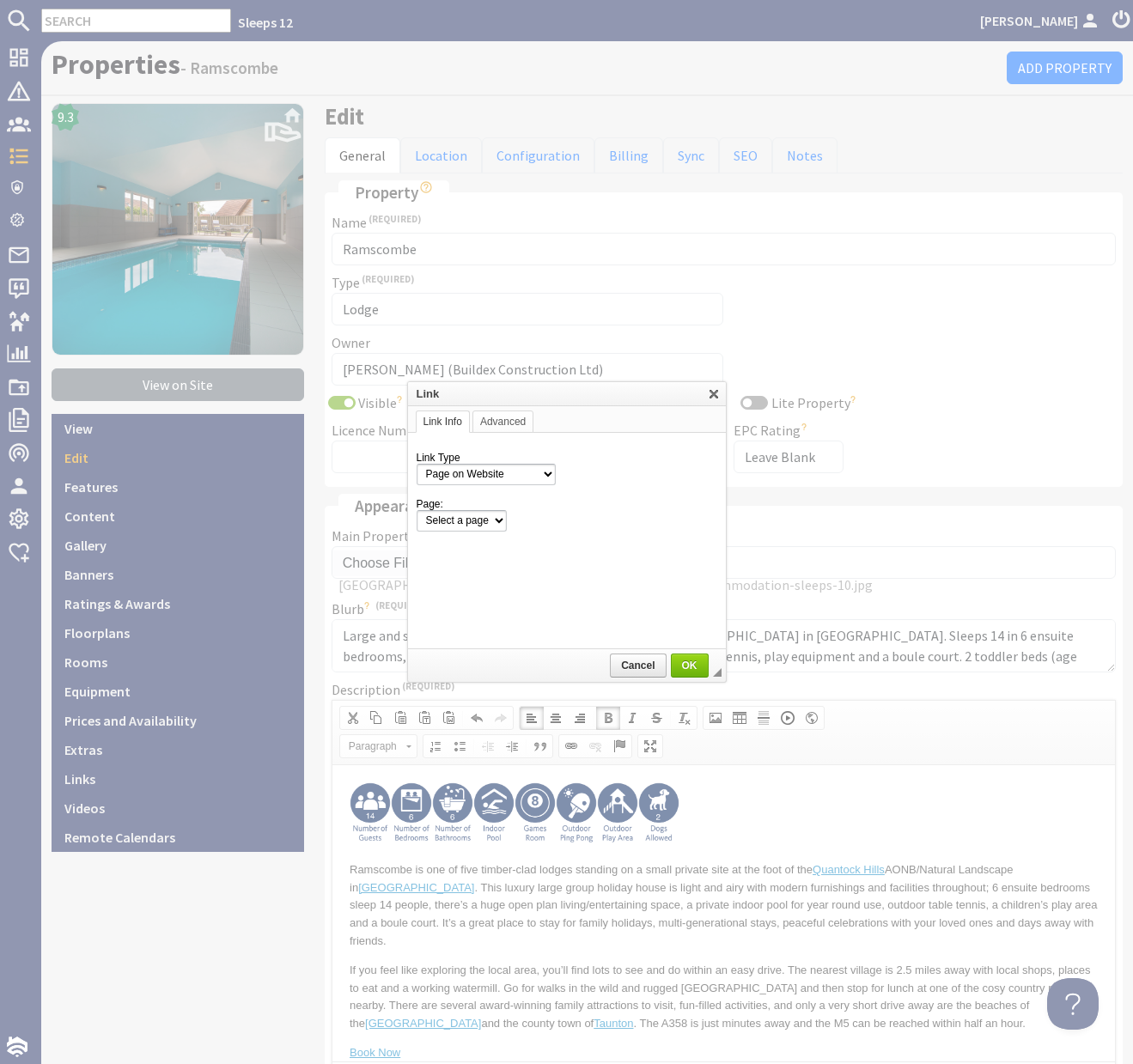
click at [528, 522] on div "Select a page" at bounding box center [566, 521] width 300 height 21
click at [514, 521] on select "Select a page Homepage Content Page · 1642 [GEOGRAPHIC_DATA], [GEOGRAPHIC_DATA]…" at bounding box center [566, 521] width 300 height 21
select select "property![GEOGRAPHIC_DATA]-131"
click at [416, 510] on select "Select a page Homepage Content Page · 1642 [GEOGRAPHIC_DATA], [GEOGRAPHIC_DATA]…" at bounding box center [566, 521] width 300 height 21
click at [693, 665] on span "OK" at bounding box center [689, 665] width 34 height 12
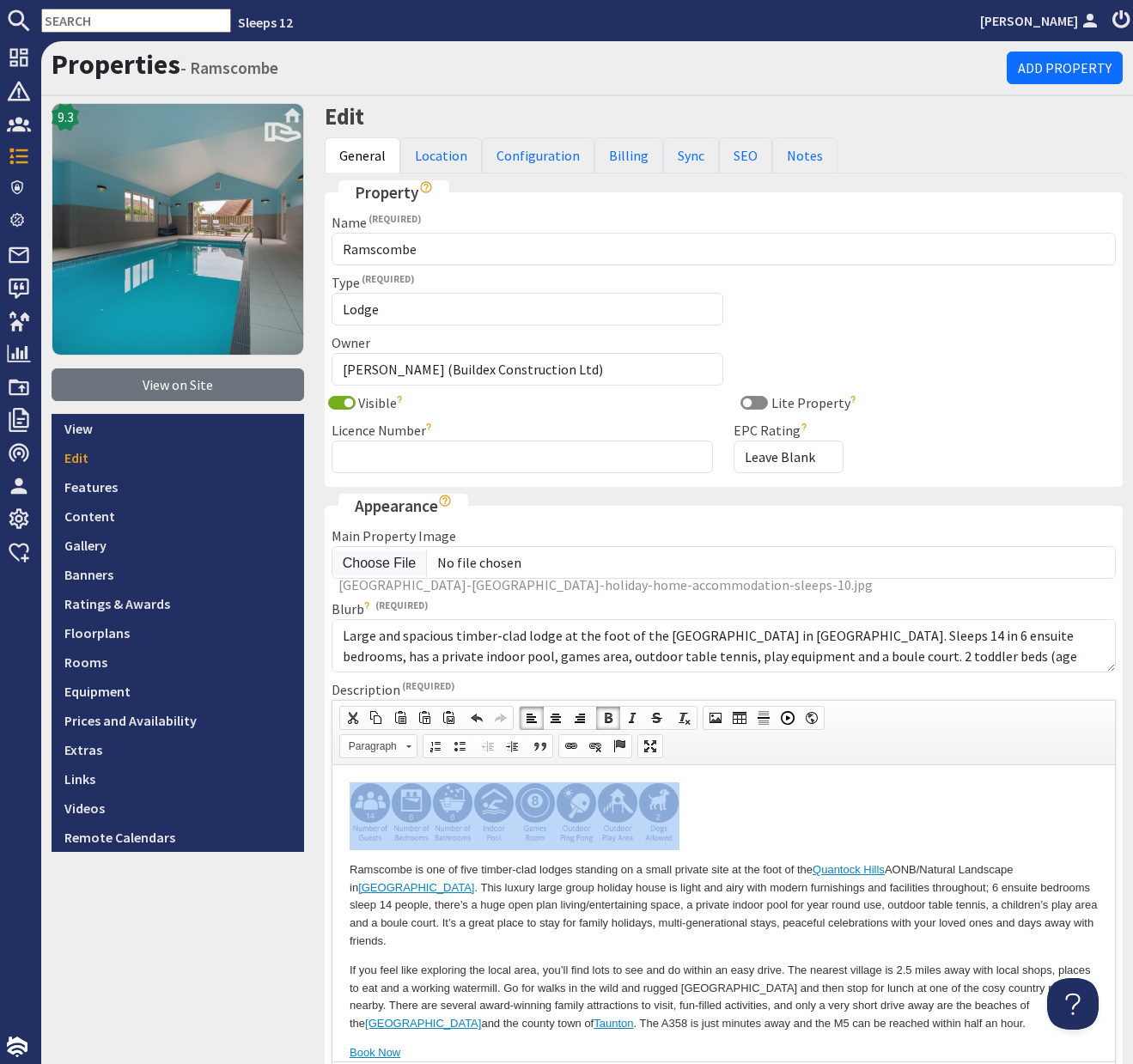
click at [746, 808] on p at bounding box center [723, 815] width 748 height 68
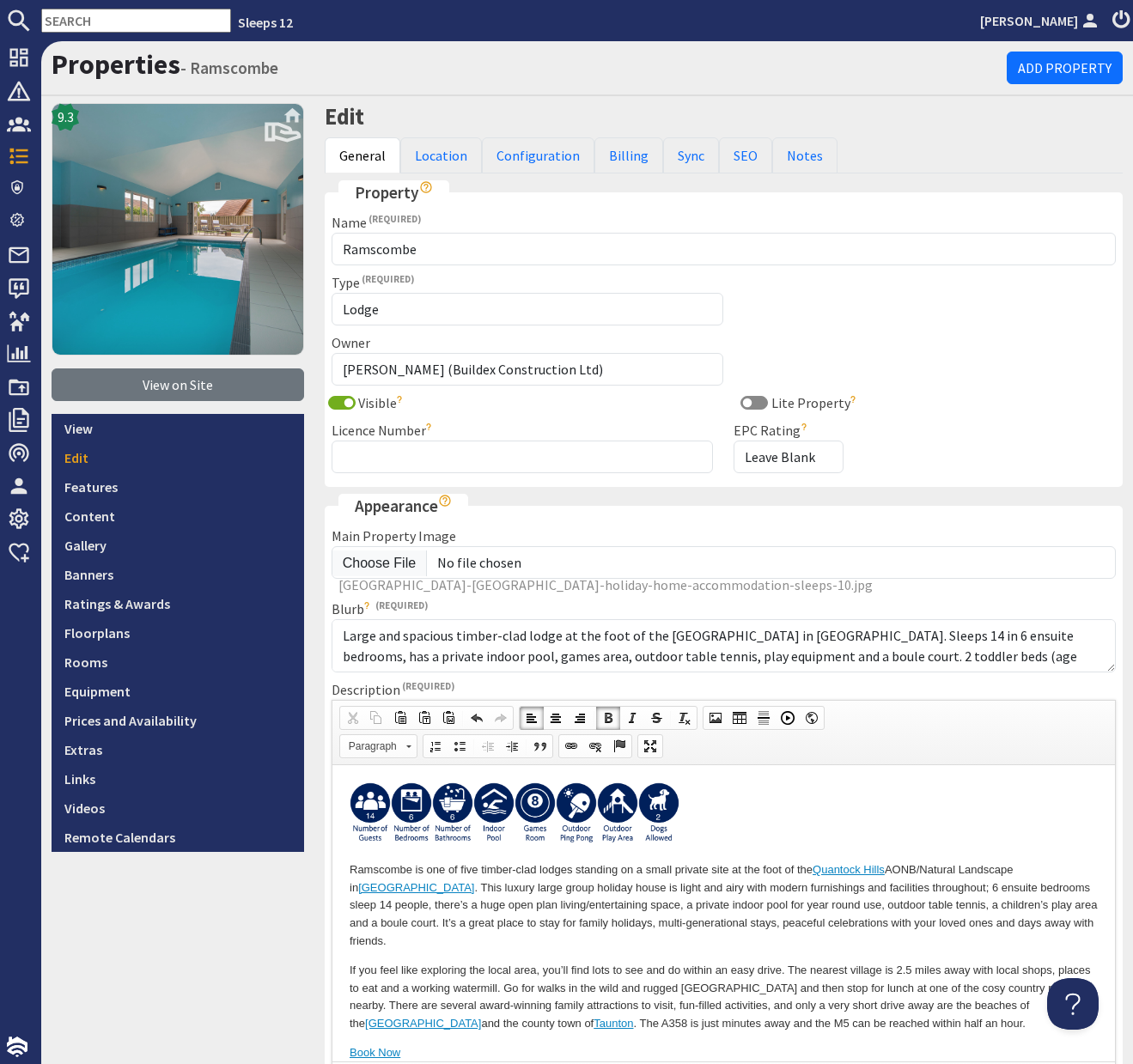
scroll to position [294, 0]
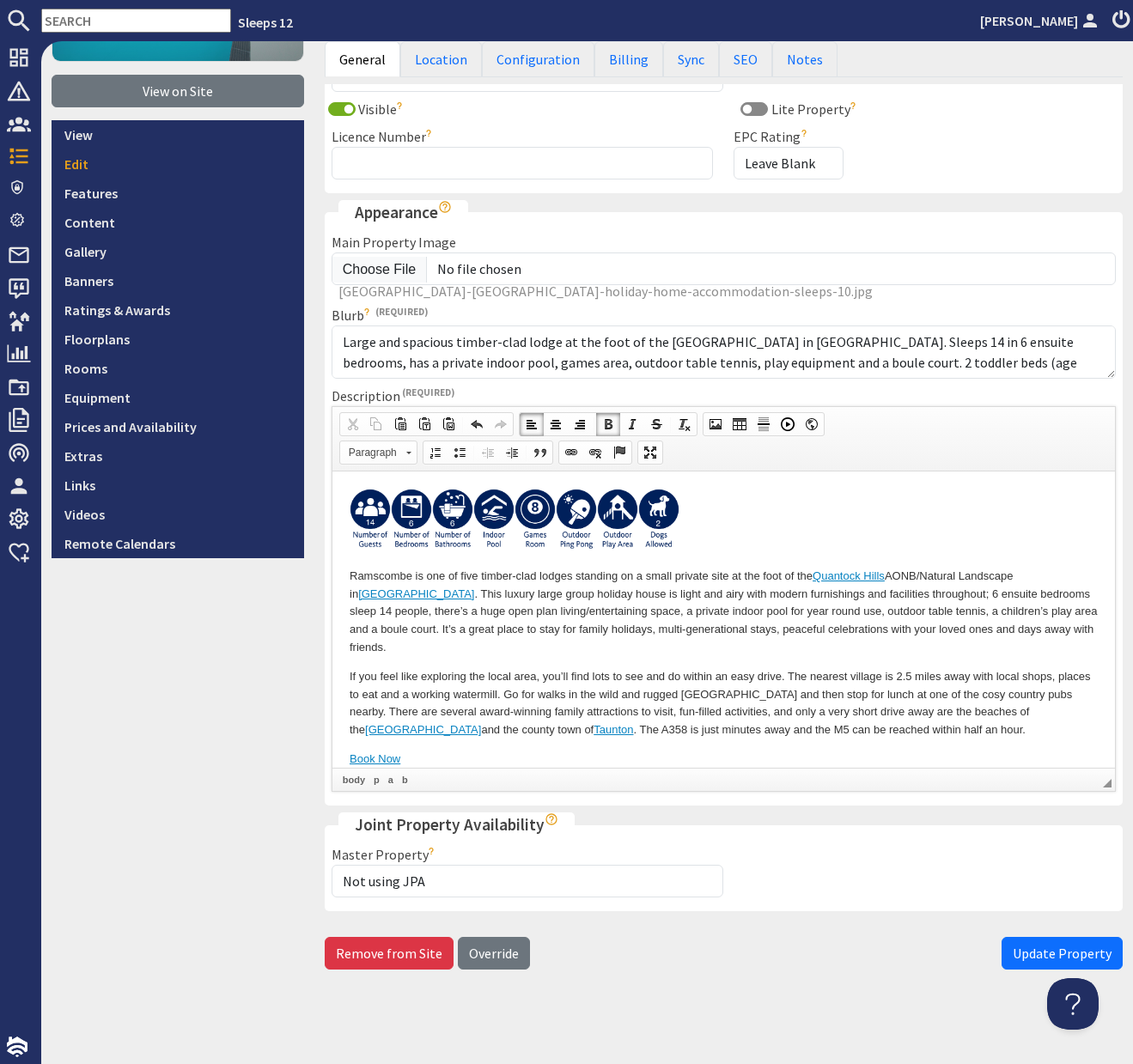
click at [1033, 948] on span "Update Property" at bounding box center [1062, 953] width 99 height 17
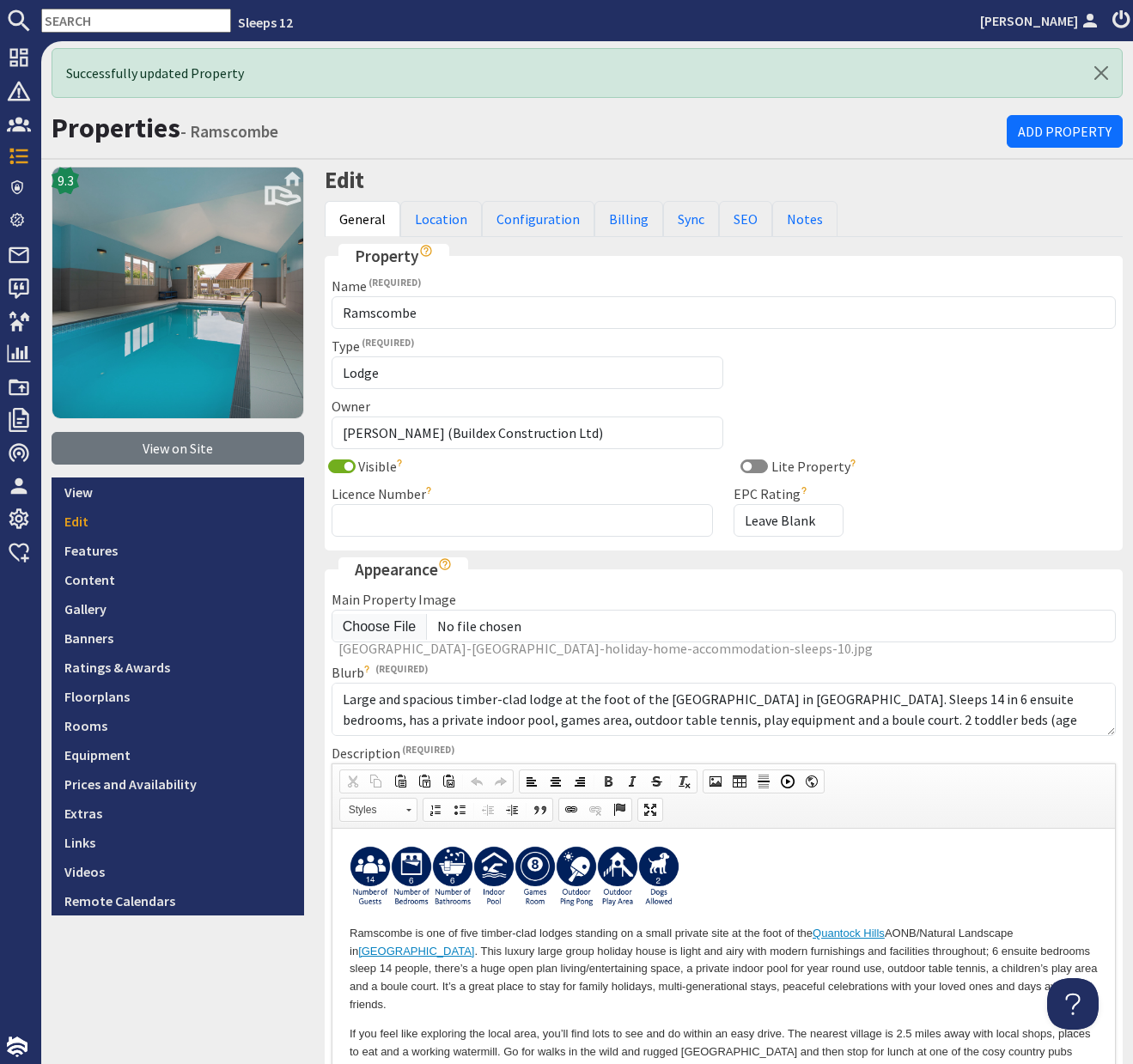
scroll to position [0, 0]
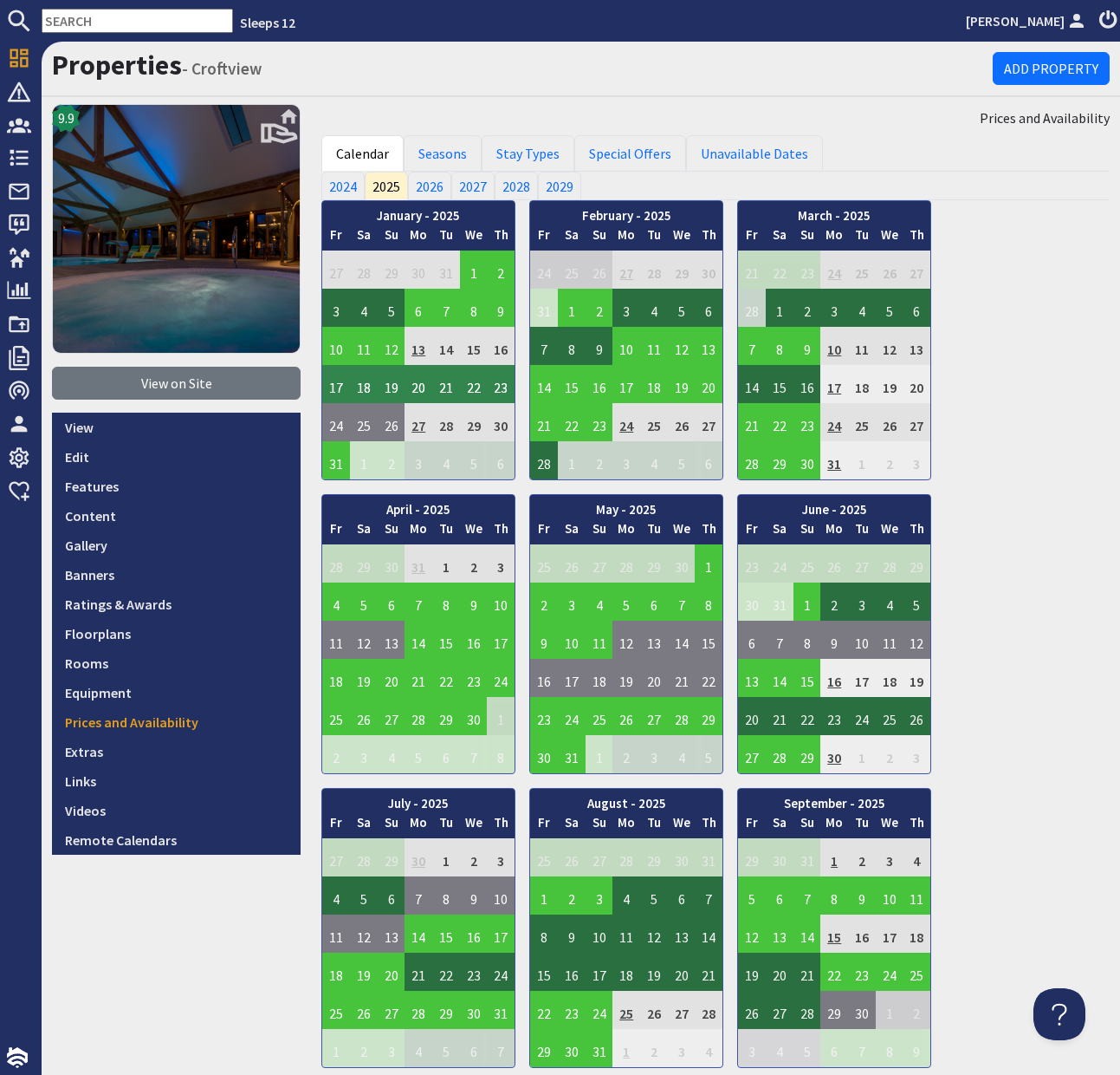
click at [110, 19] on input "text" at bounding box center [137, 21] width 192 height 24
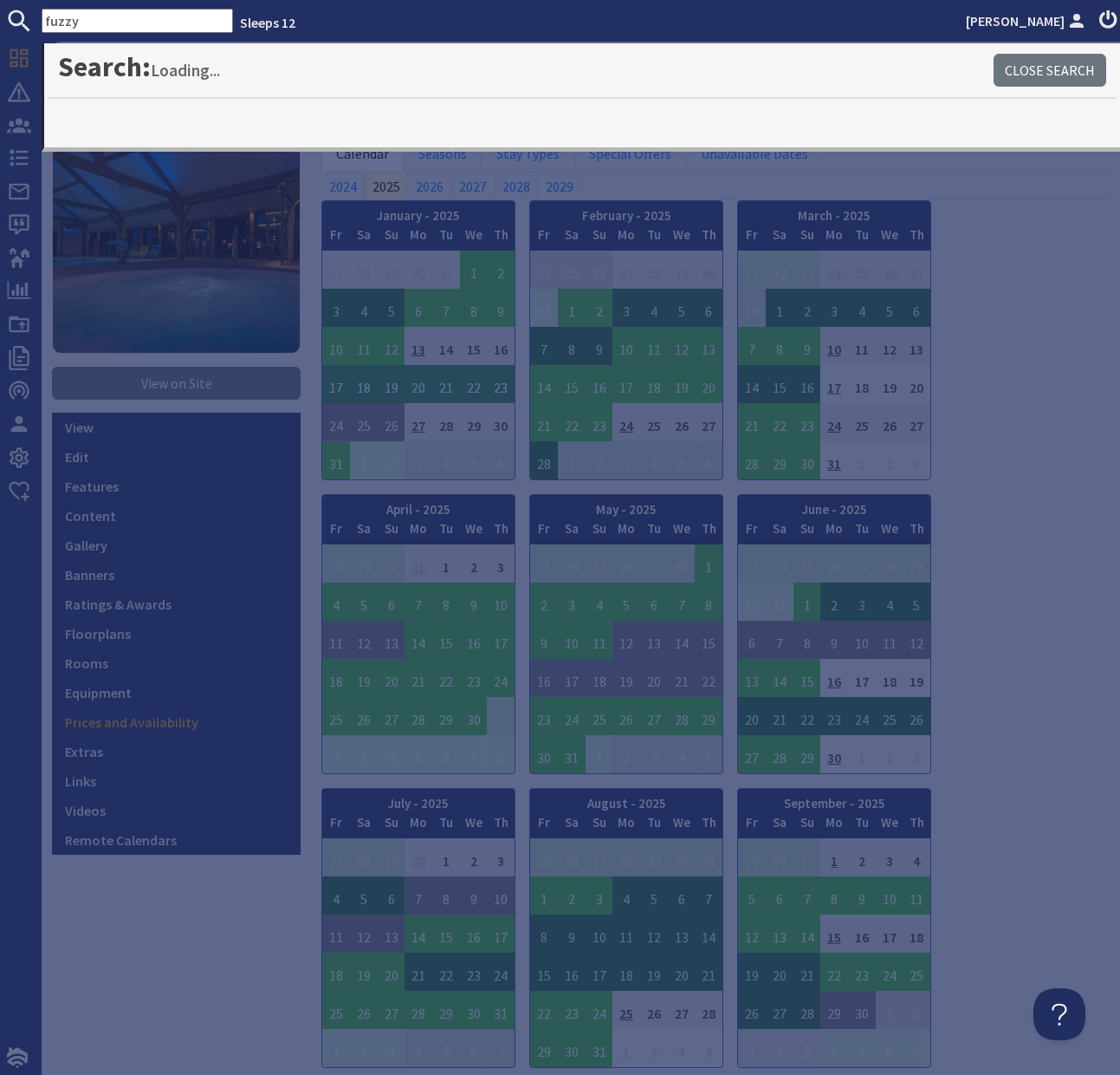
type input "fuzzy"
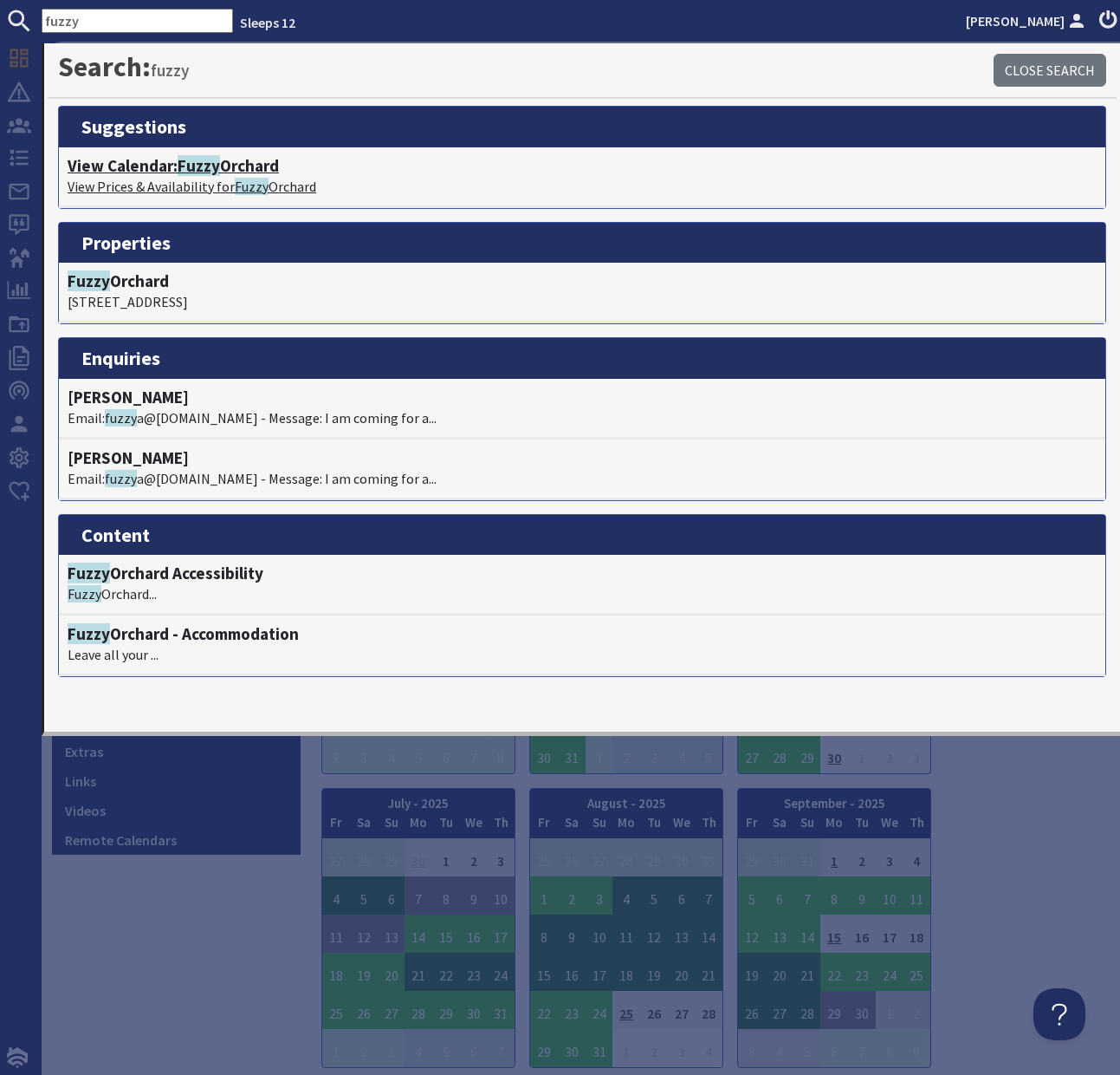
click at [208, 166] on span "Fuzzy" at bounding box center [199, 165] width 43 height 21
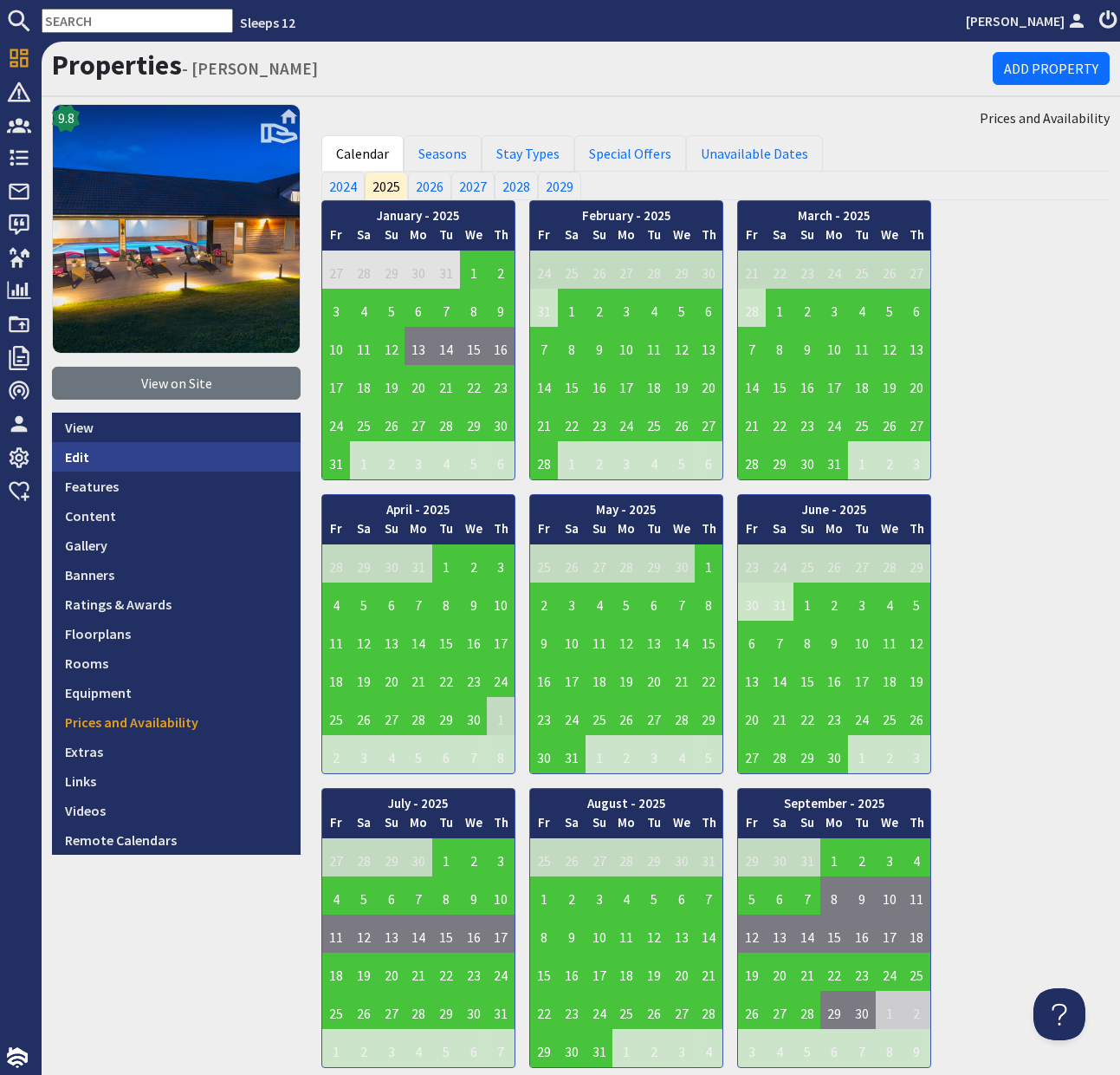
click at [74, 452] on link "Edit" at bounding box center [176, 457] width 249 height 29
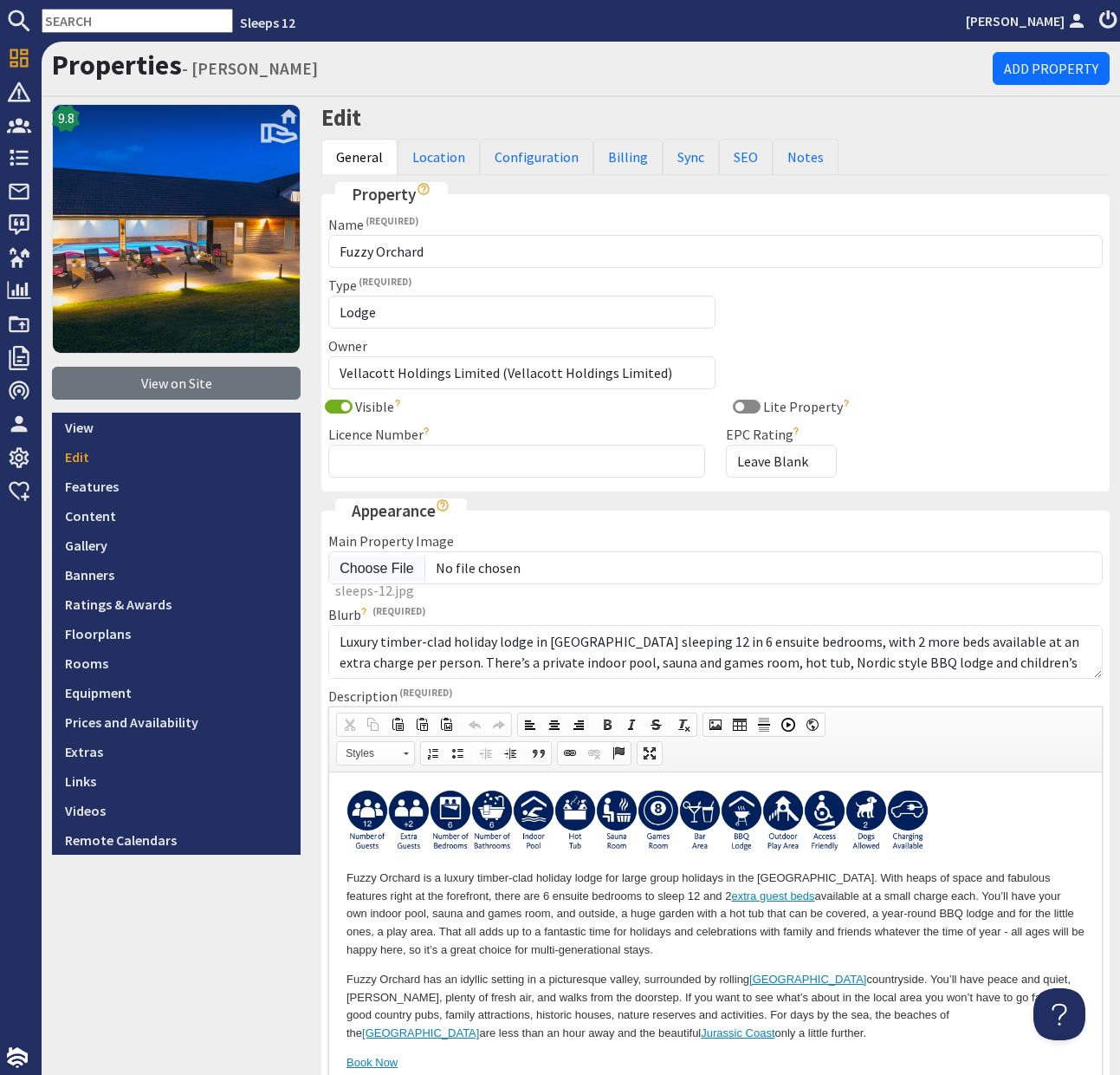
click at [869, 808] on img at bounding box center [866, 820] width 42 height 62
